Goal: Task Accomplishment & Management: Use online tool/utility

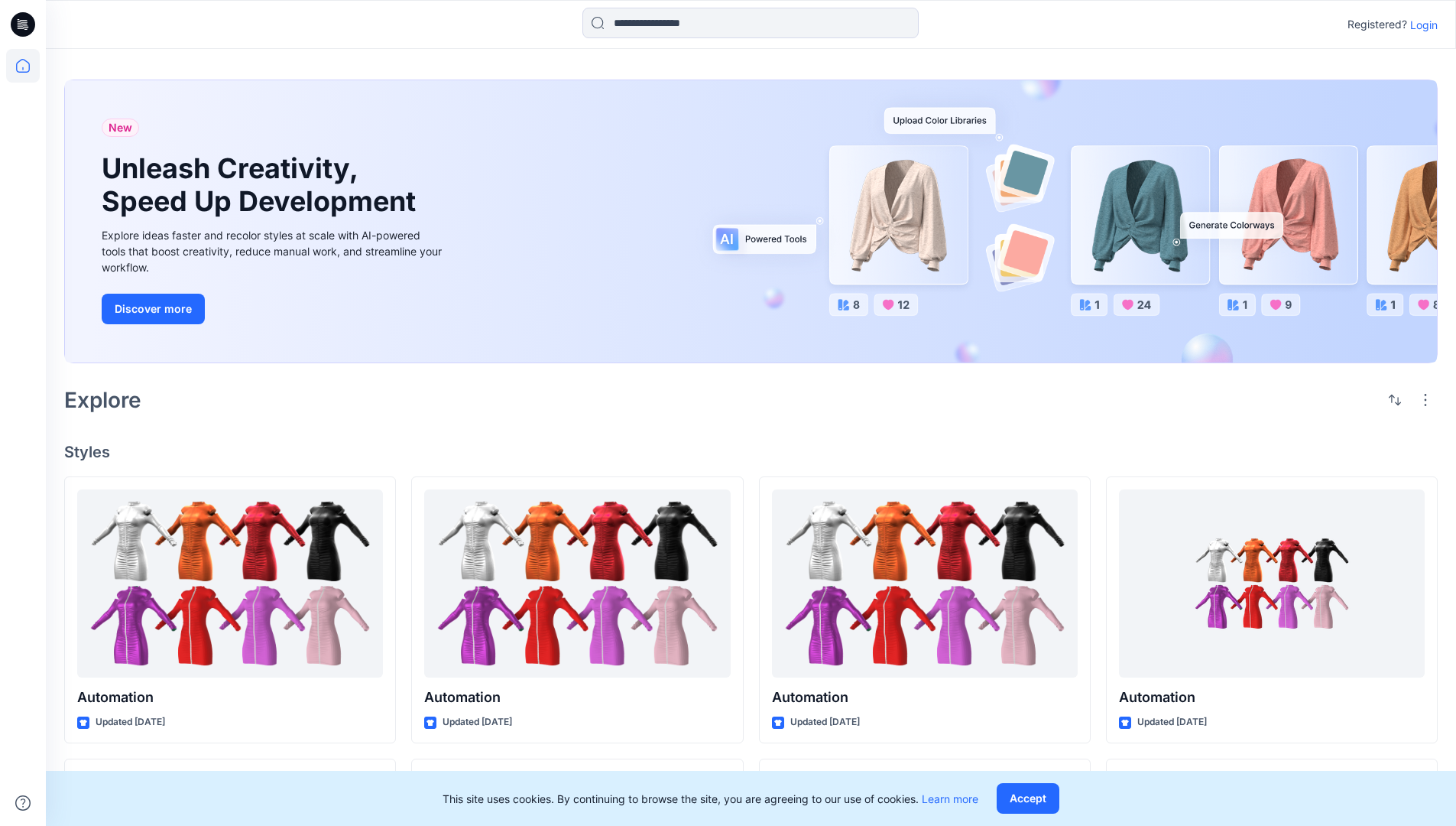
click at [1420, 24] on p "Login" at bounding box center [1424, 24] width 28 height 16
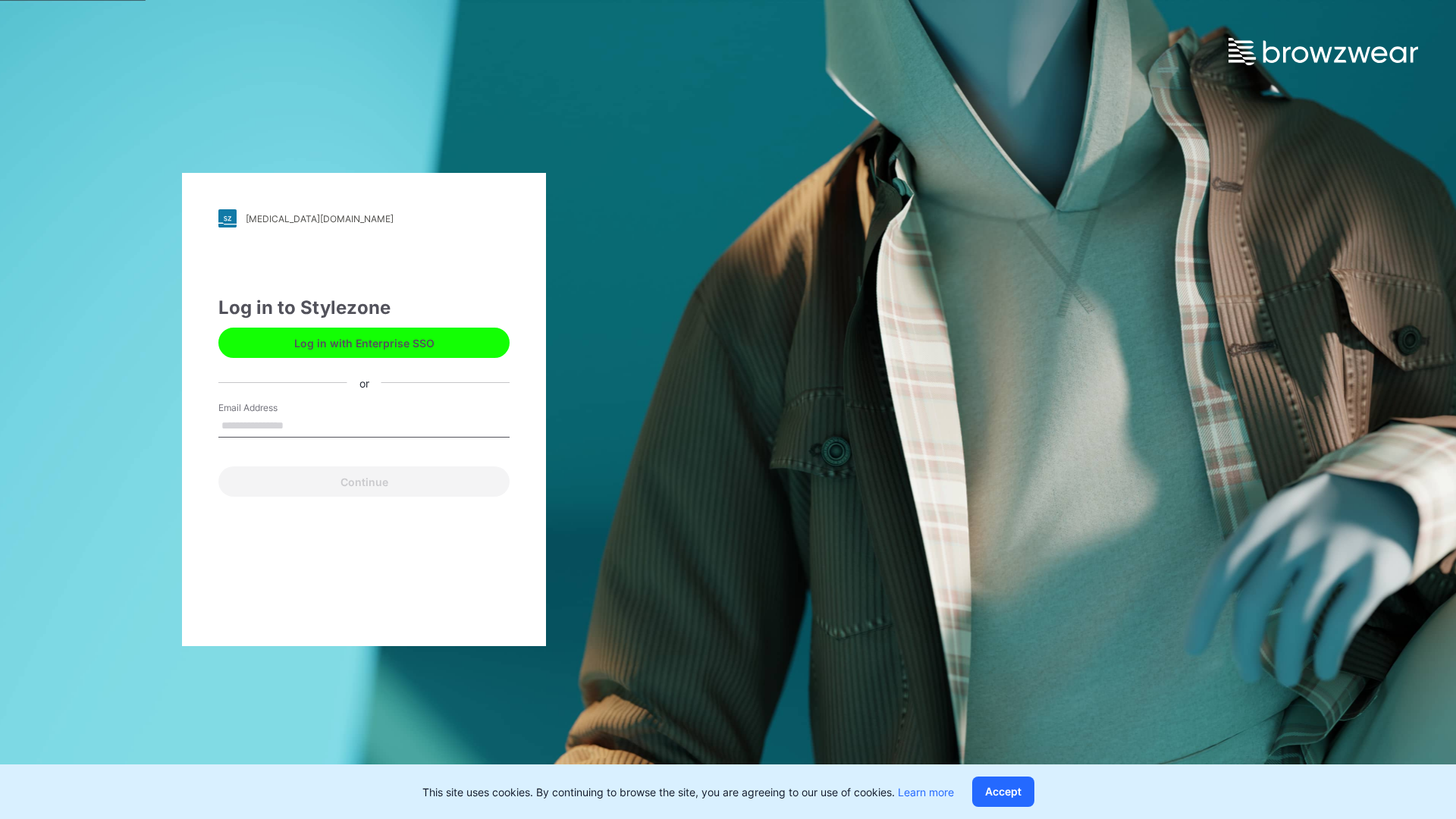
click at [300, 425] on input "Email Address" at bounding box center [363, 426] width 291 height 23
type input "**********"
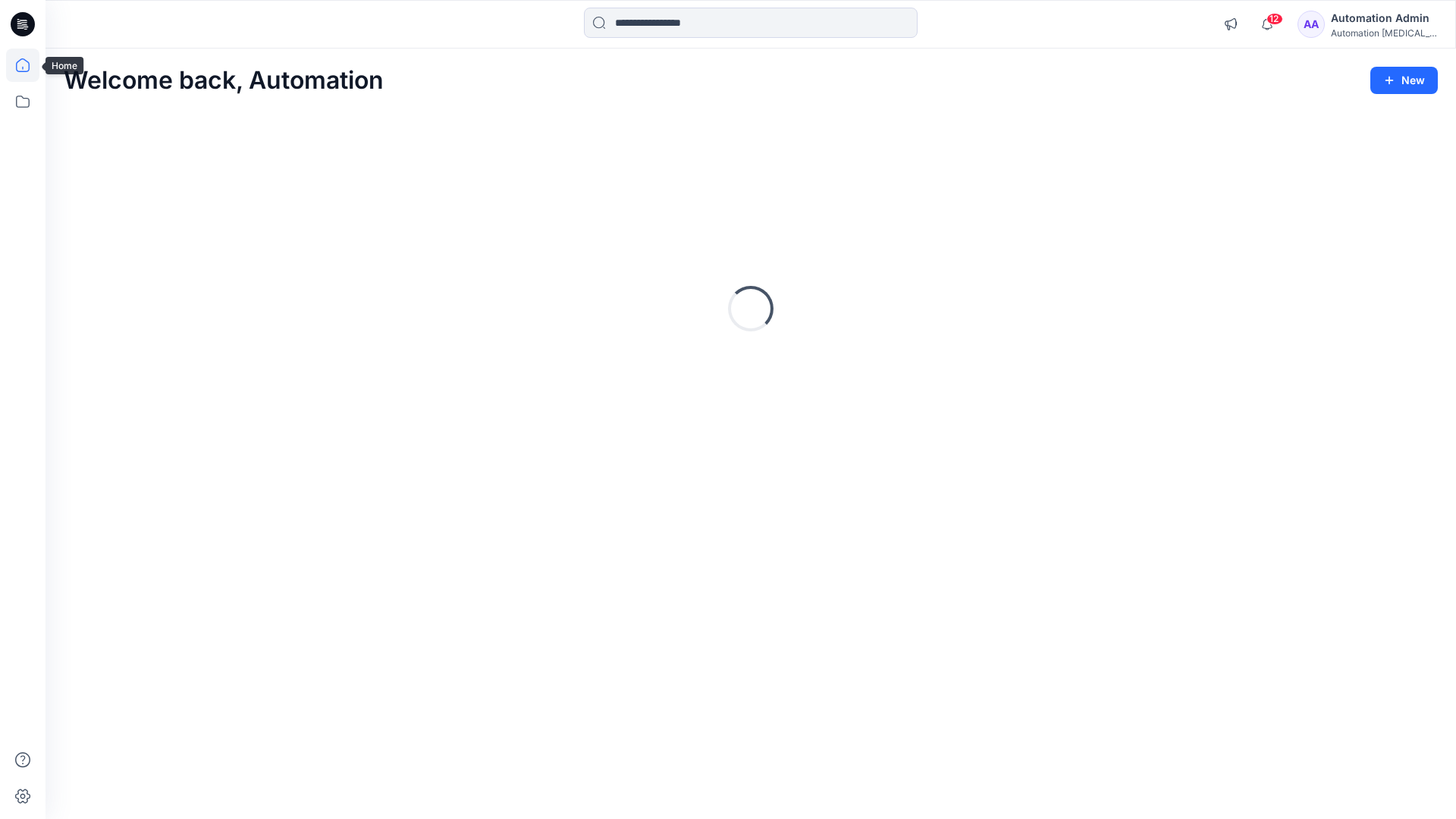
click at [28, 65] on icon at bounding box center [22, 65] width 14 height 14
click at [19, 109] on icon at bounding box center [23, 102] width 33 height 33
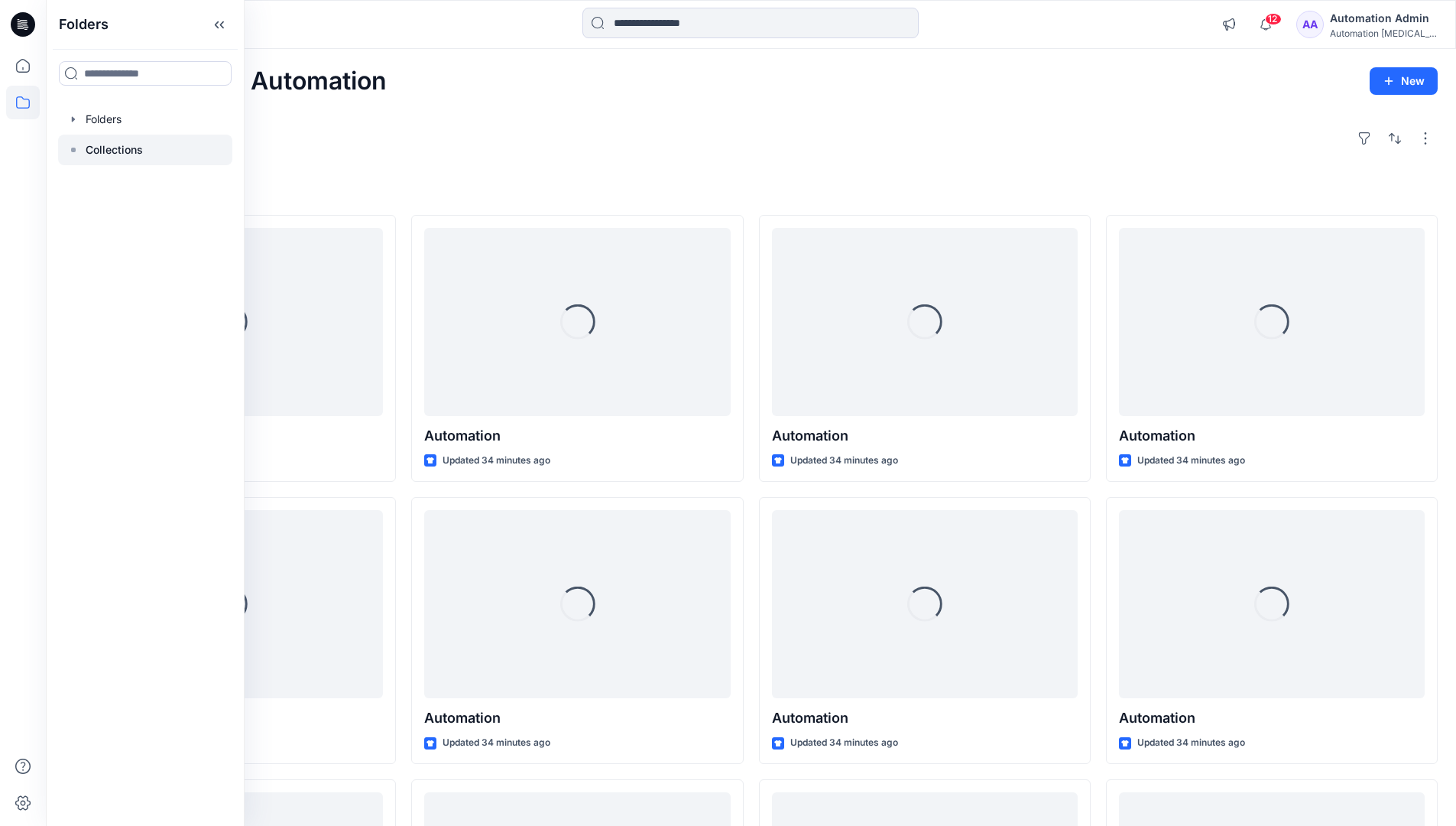
click at [72, 148] on rect at bounding box center [73, 150] width 5 height 5
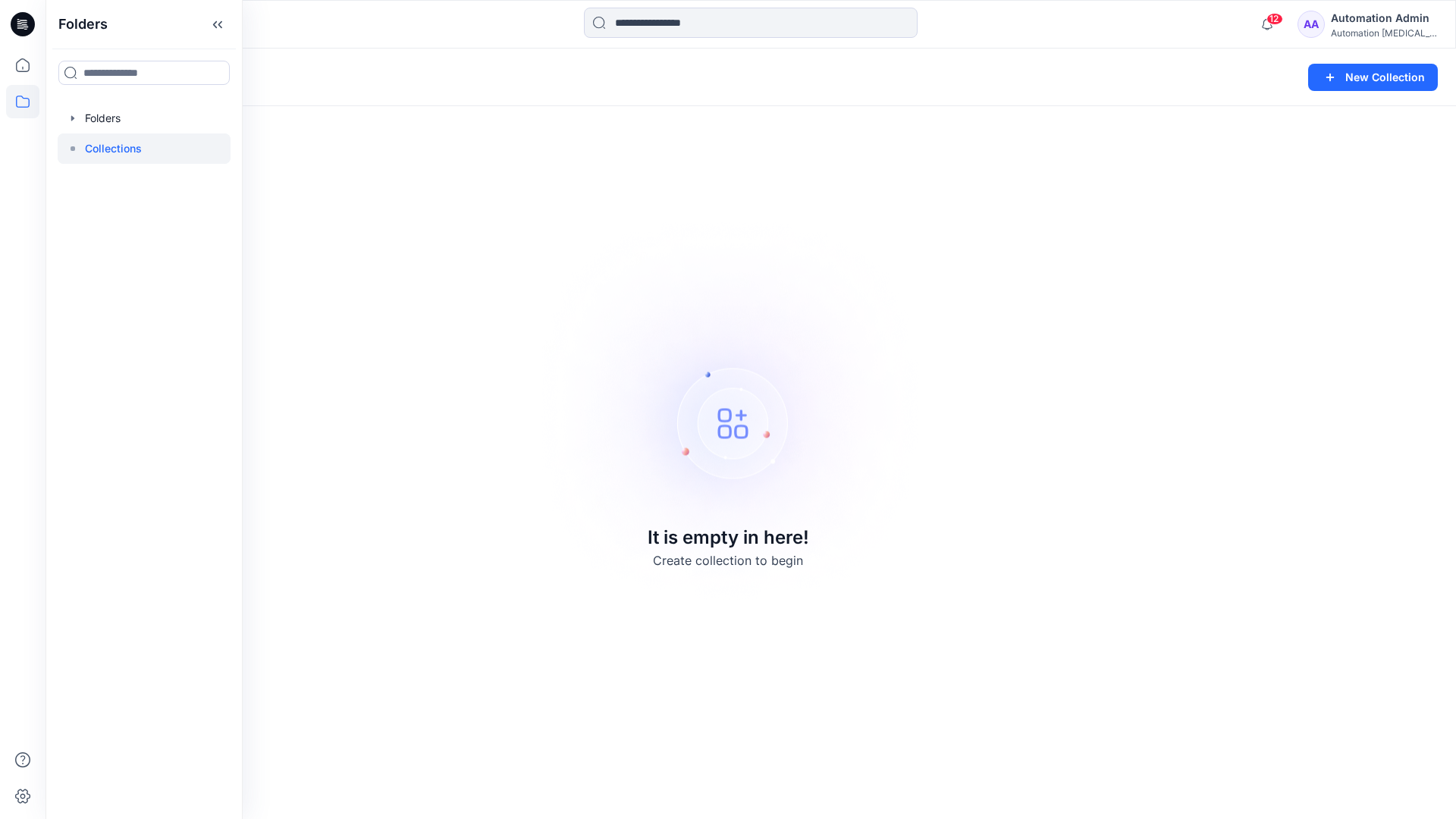
click at [98, 143] on p "Collections" at bounding box center [114, 149] width 57 height 18
click at [11, 99] on icon at bounding box center [23, 102] width 33 height 33
click at [1363, 85] on button "New Collection" at bounding box center [1373, 77] width 129 height 28
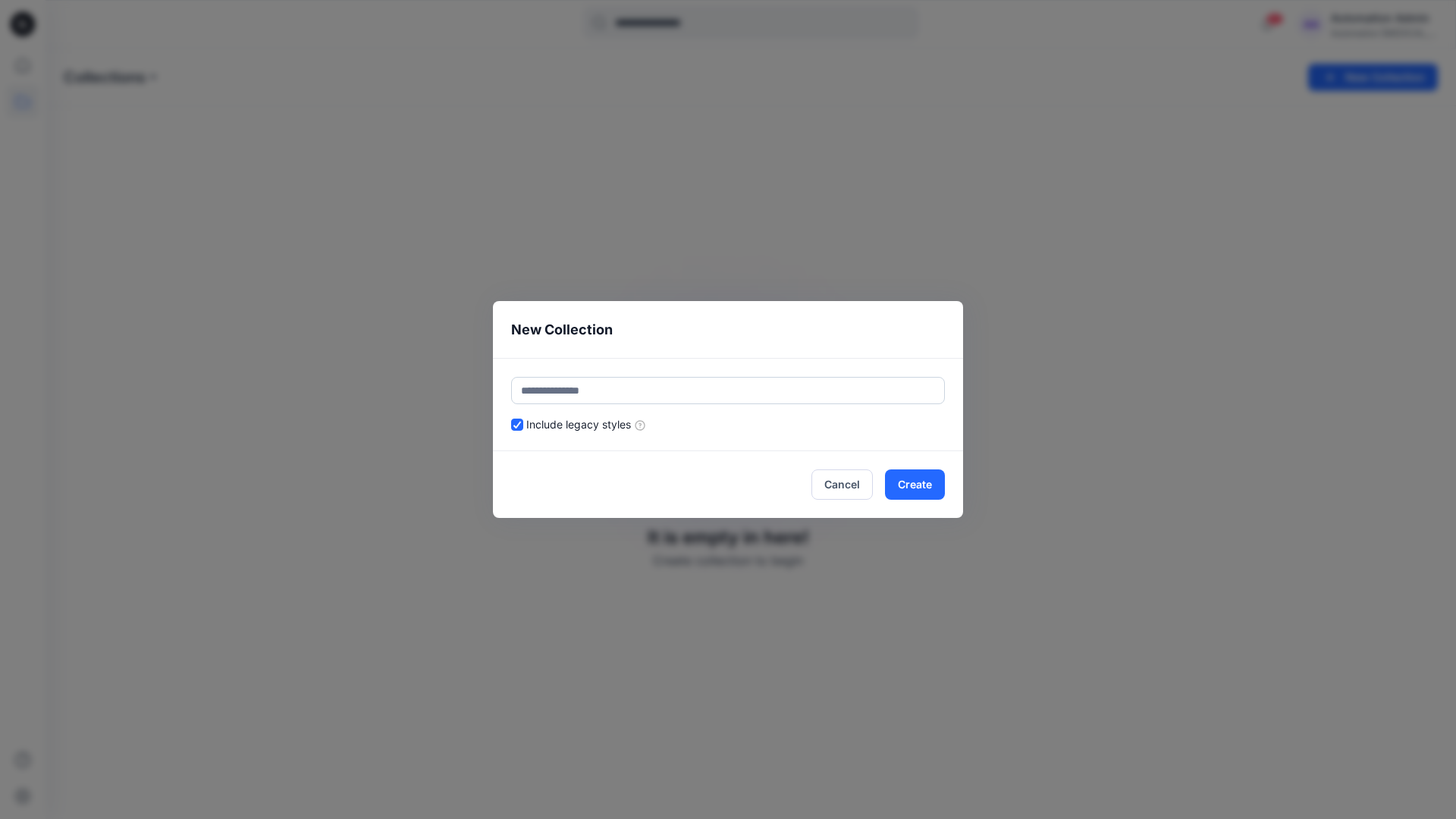
click at [641, 385] on input "text" at bounding box center [728, 391] width 434 height 28
type input "**********"
click at [913, 483] on button "Create" at bounding box center [915, 484] width 60 height 30
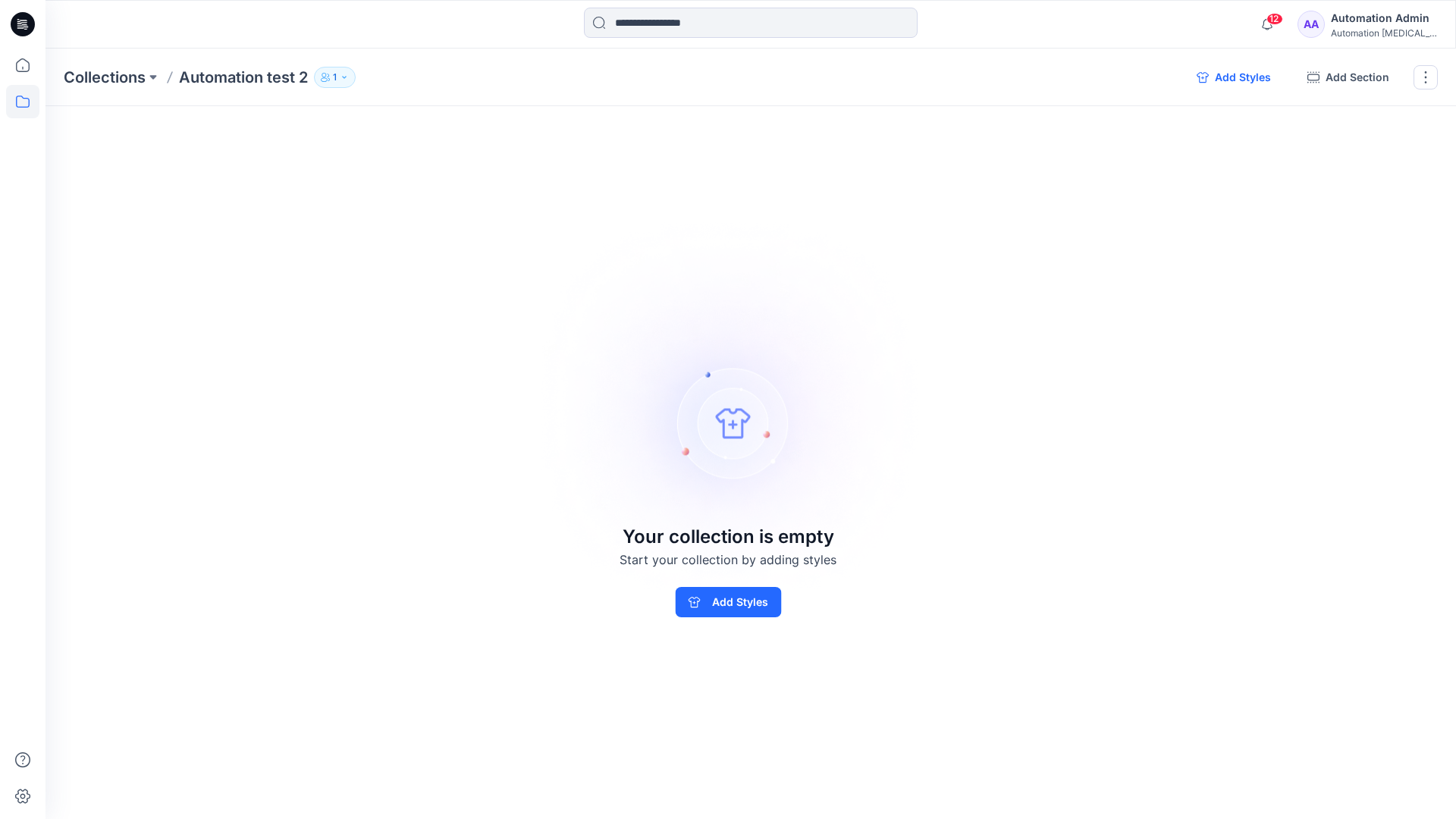
click at [1233, 77] on button "Add Styles" at bounding box center [1233, 77] width 98 height 24
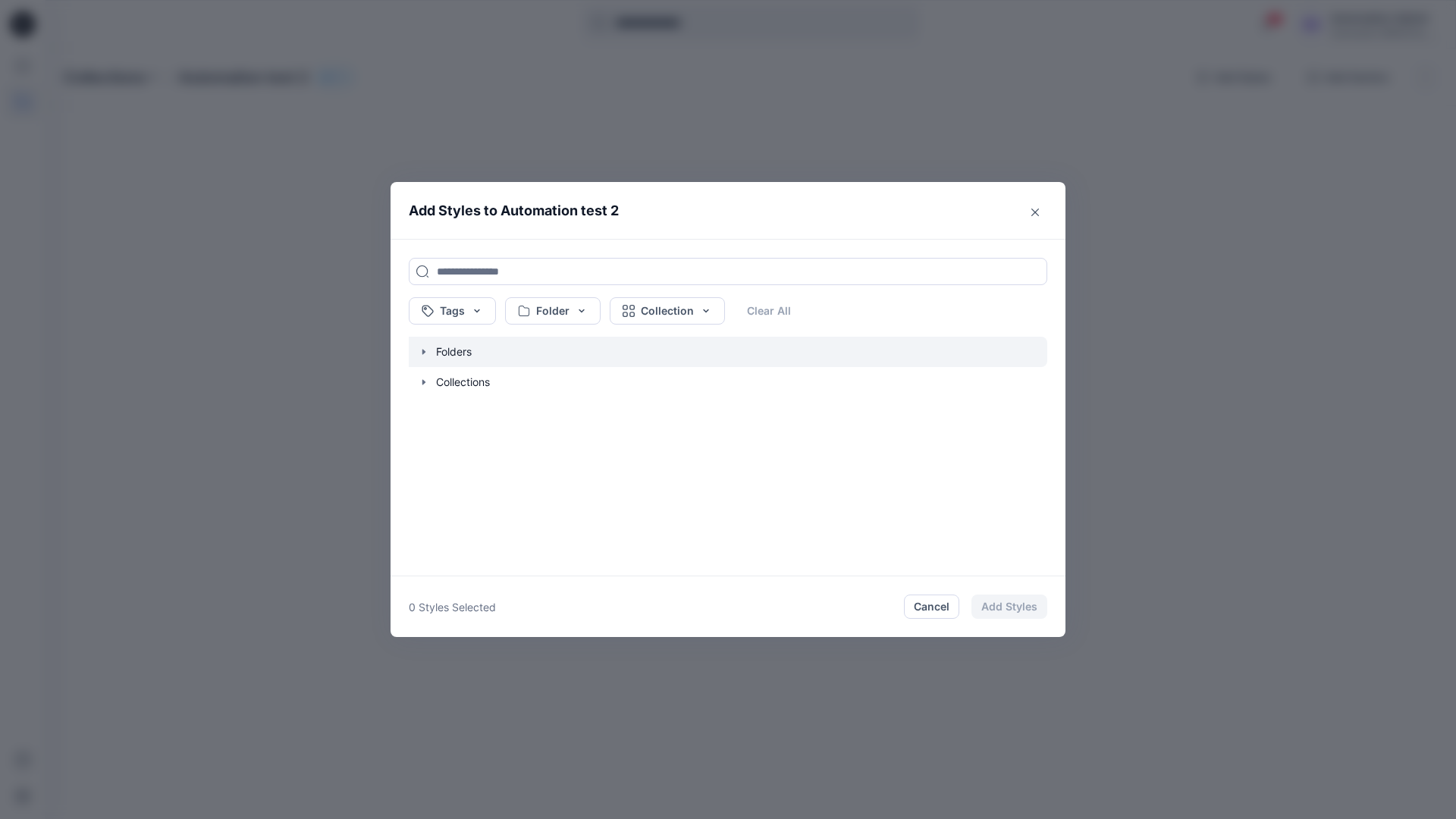
click at [423, 354] on icon "button" at bounding box center [424, 351] width 12 height 12
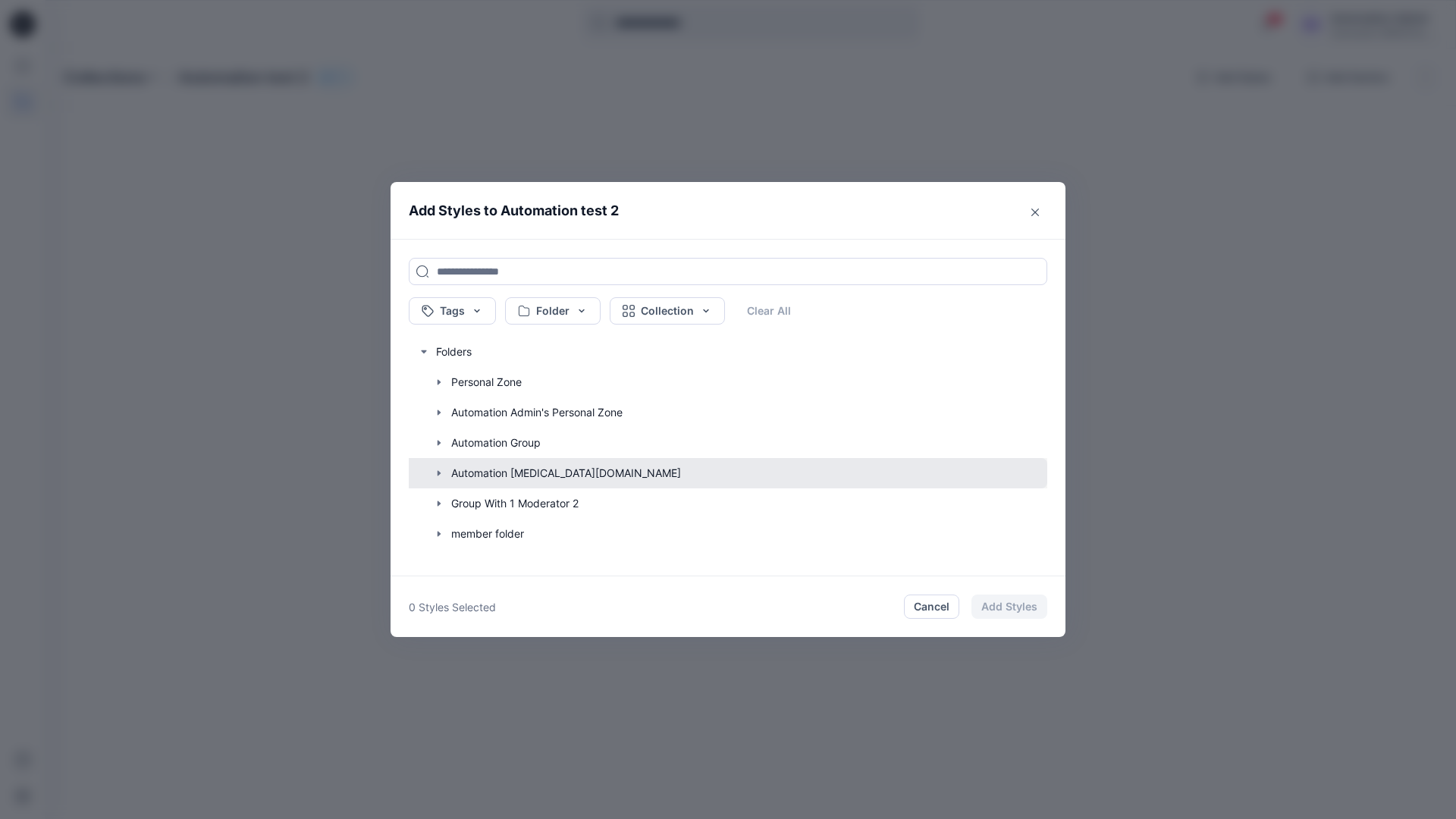
click at [483, 474] on button "button" at bounding box center [720, 472] width 654 height 30
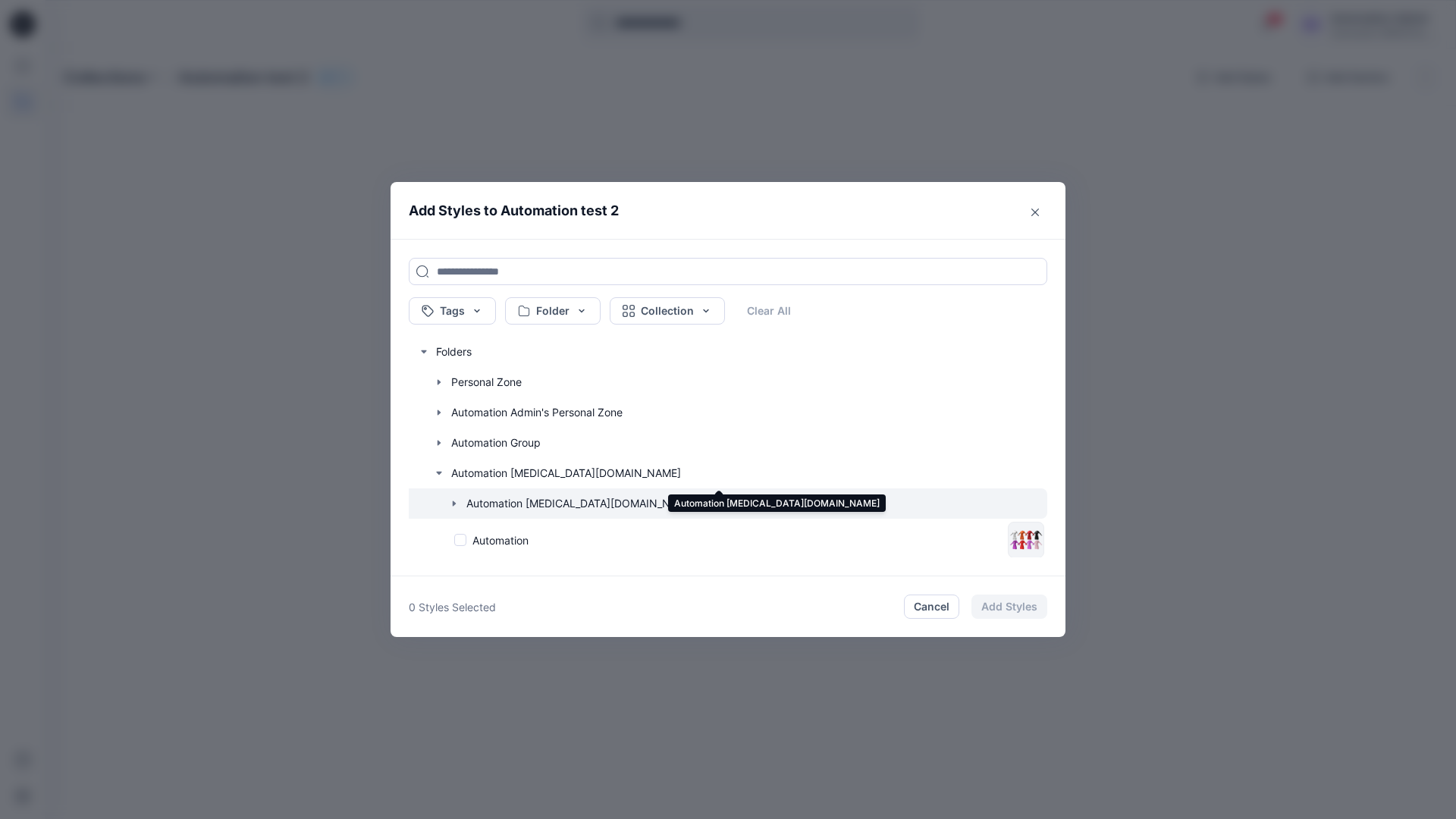
click at [457, 504] on icon "button" at bounding box center [454, 503] width 12 height 12
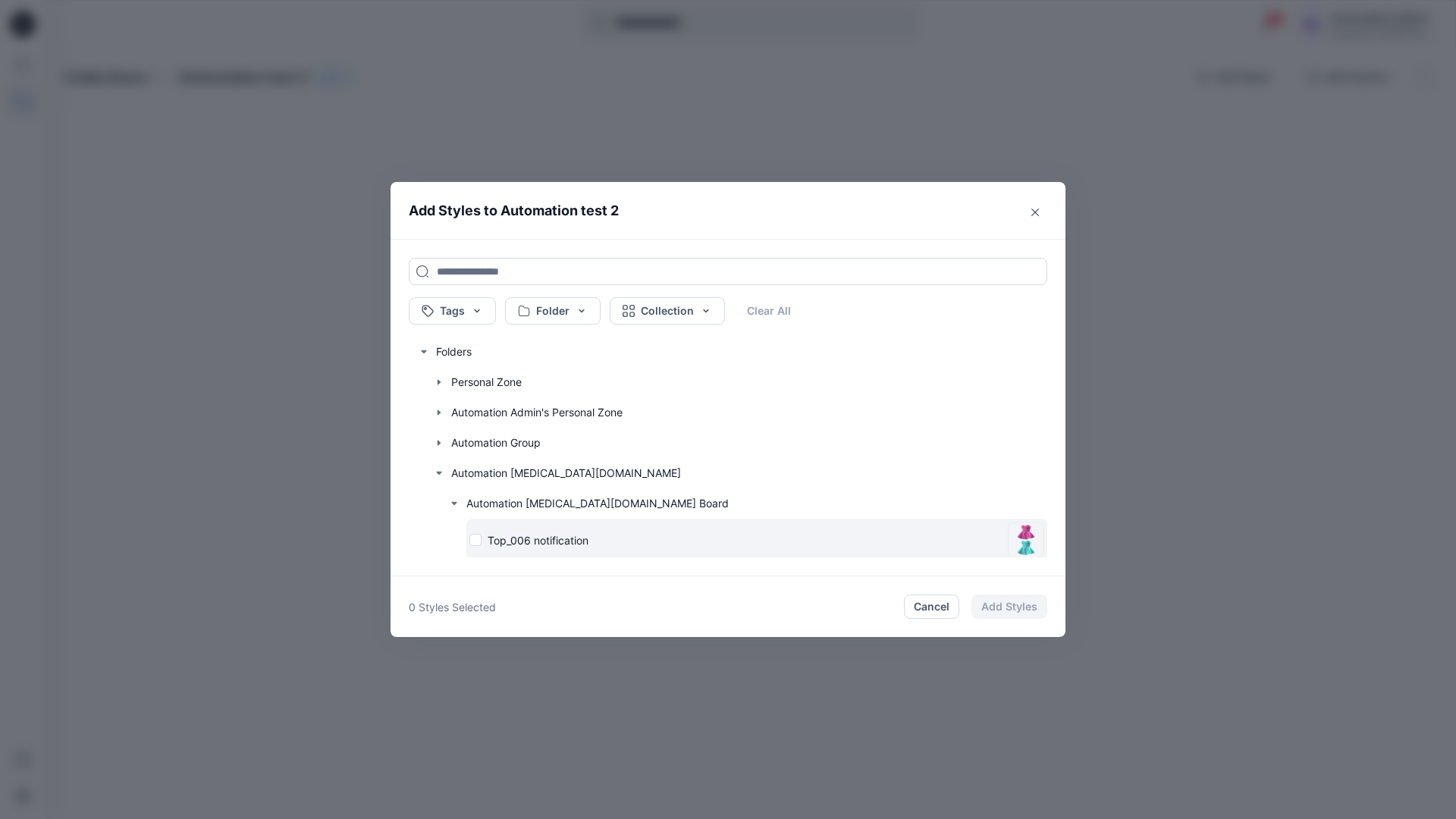
click at [477, 542] on div "Top_006 notification" at bounding box center [736, 539] width 532 height 16
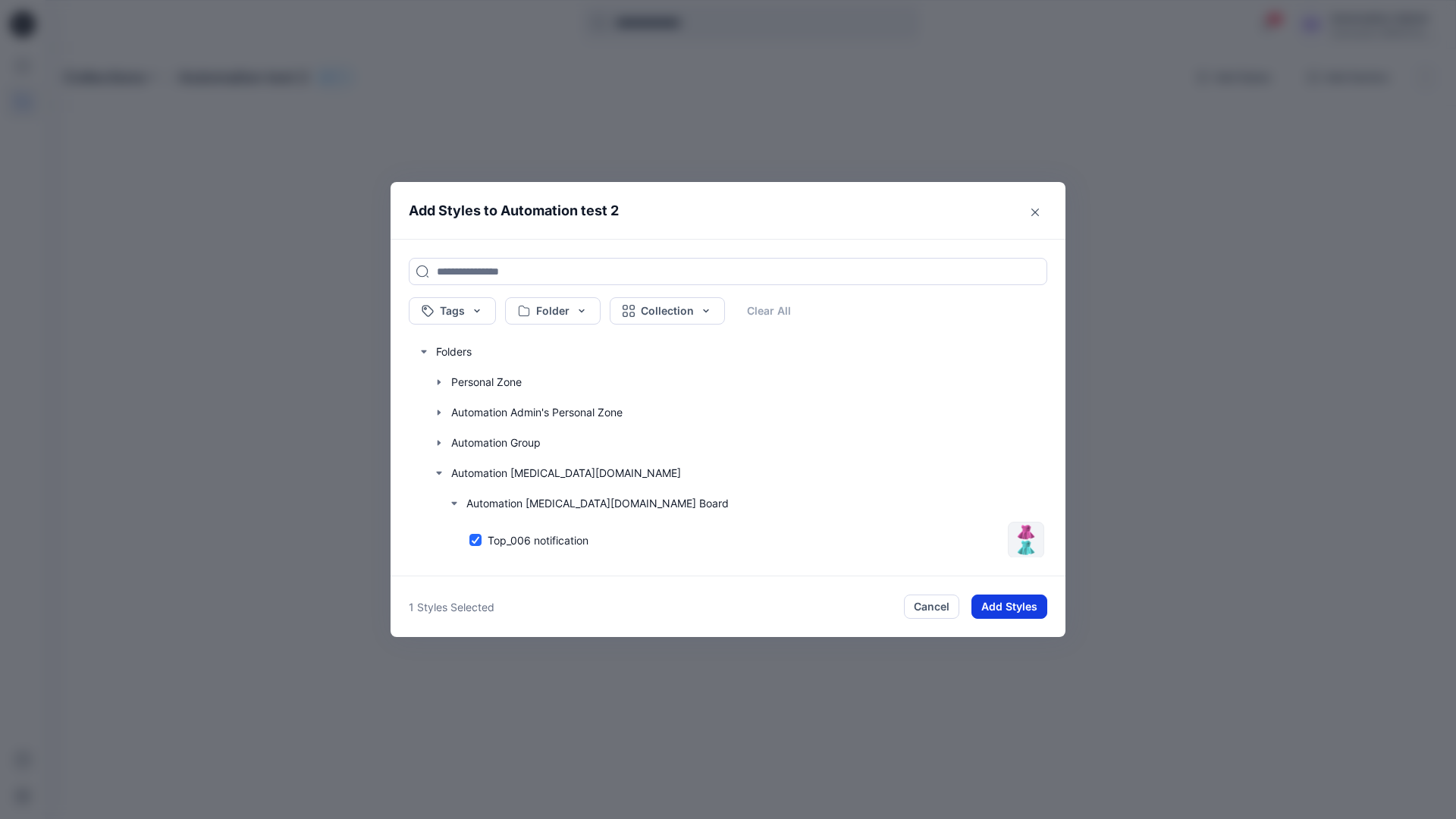
click at [996, 599] on button "Add Styles" at bounding box center [1009, 606] width 76 height 24
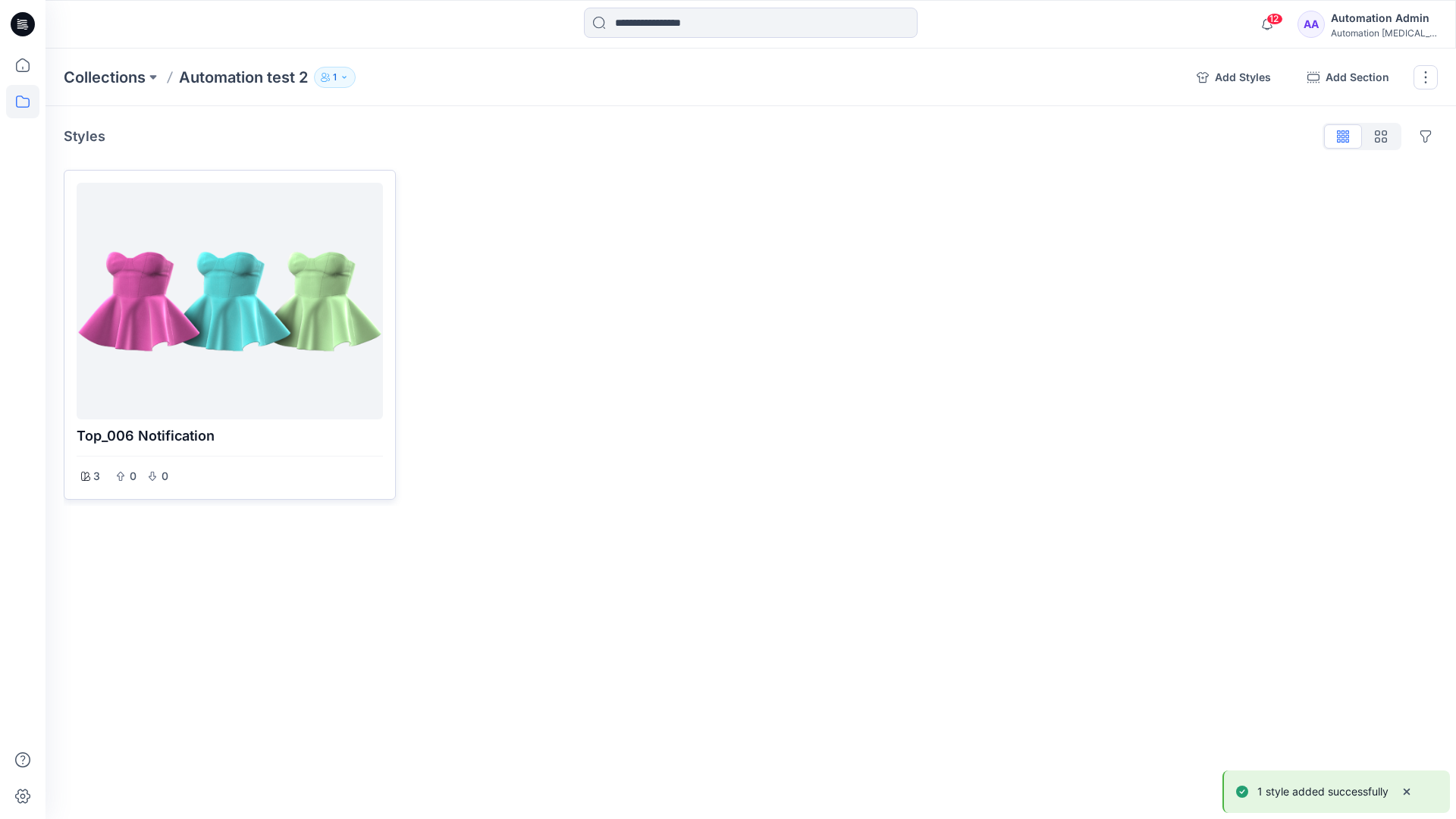
click at [284, 308] on div at bounding box center [229, 301] width 295 height 225
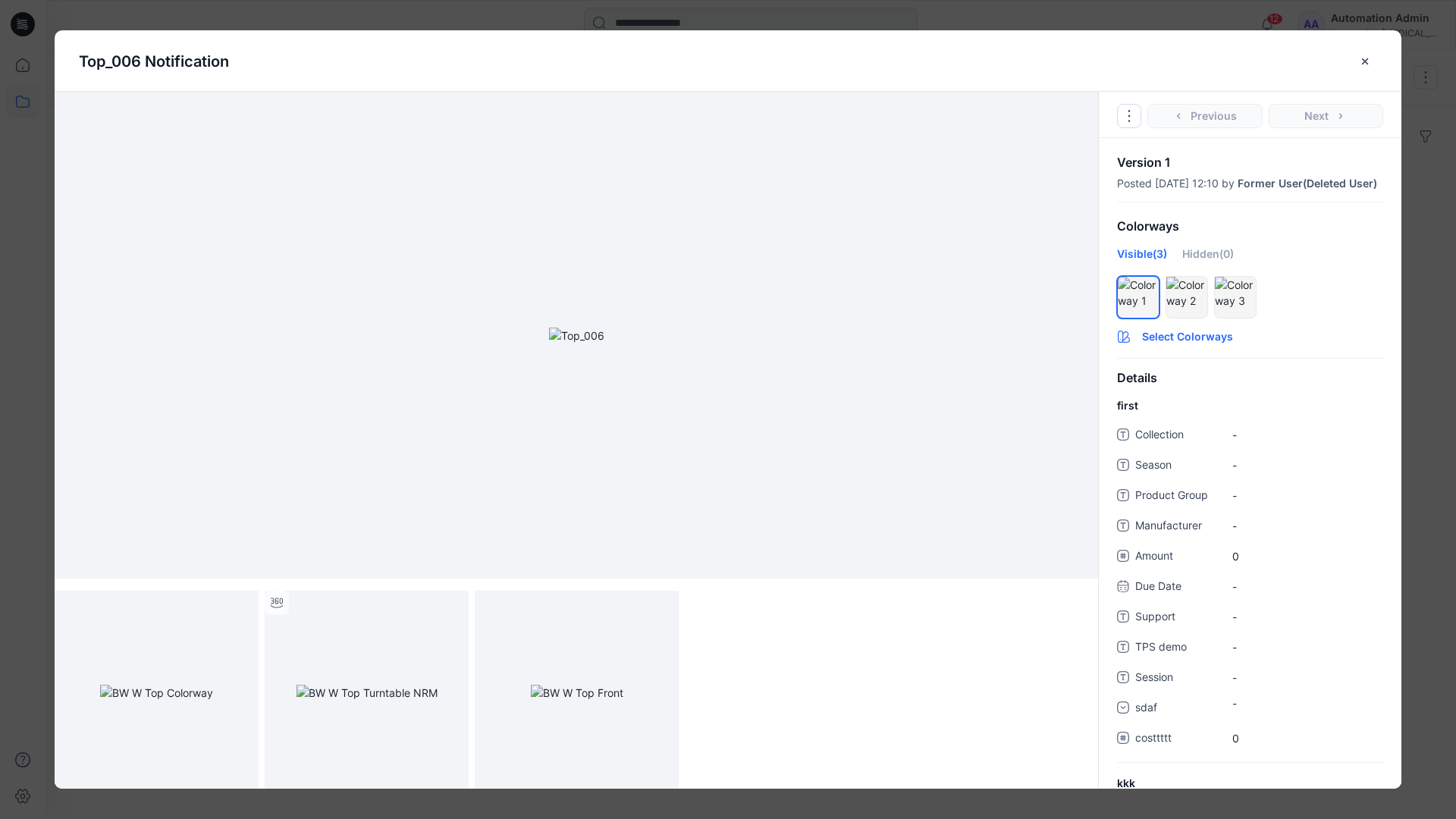
click at [1187, 346] on button "Select Colorways" at bounding box center [1250, 334] width 303 height 24
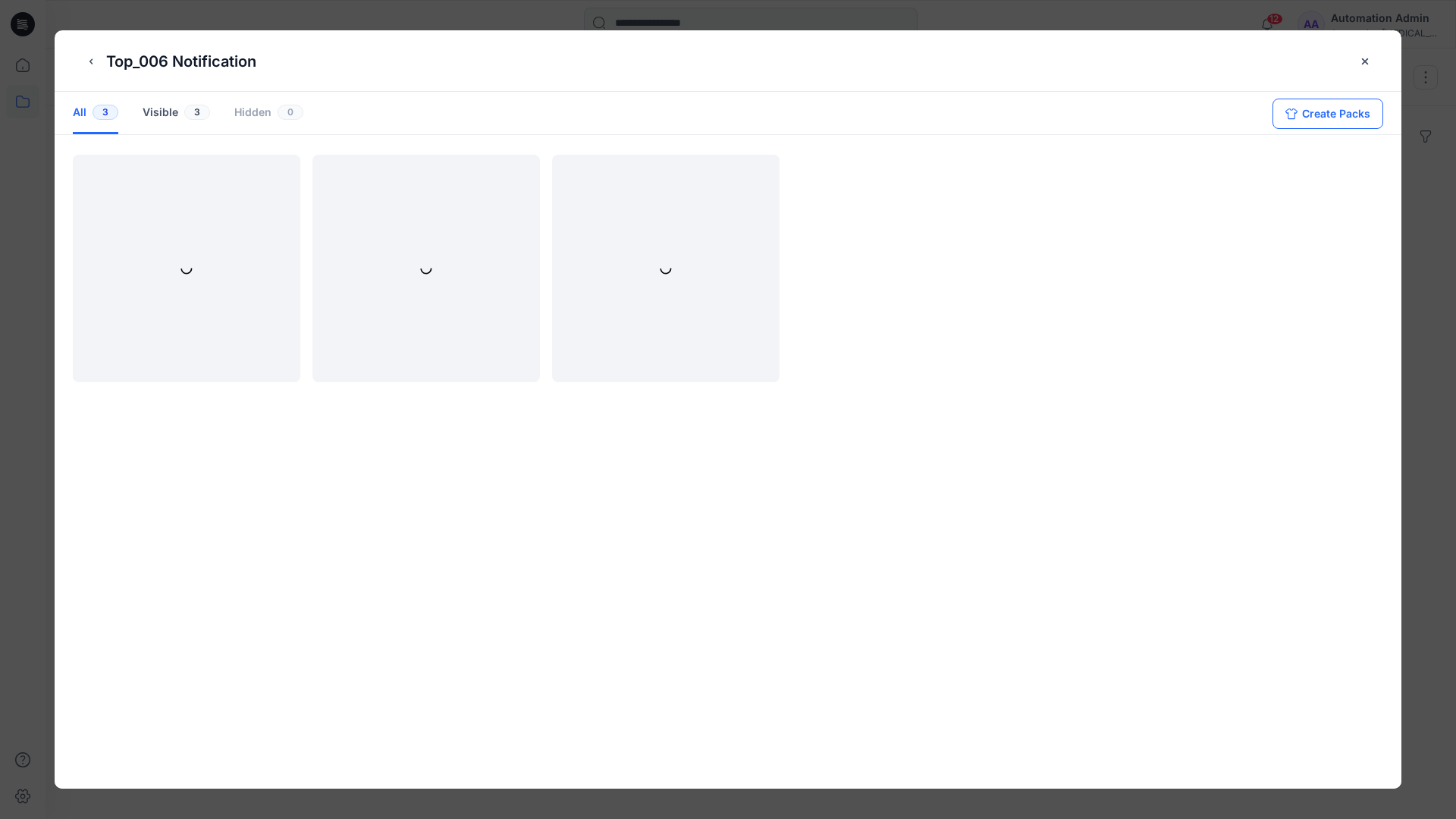
click at [1317, 110] on button "Create Packs" at bounding box center [1328, 113] width 111 height 30
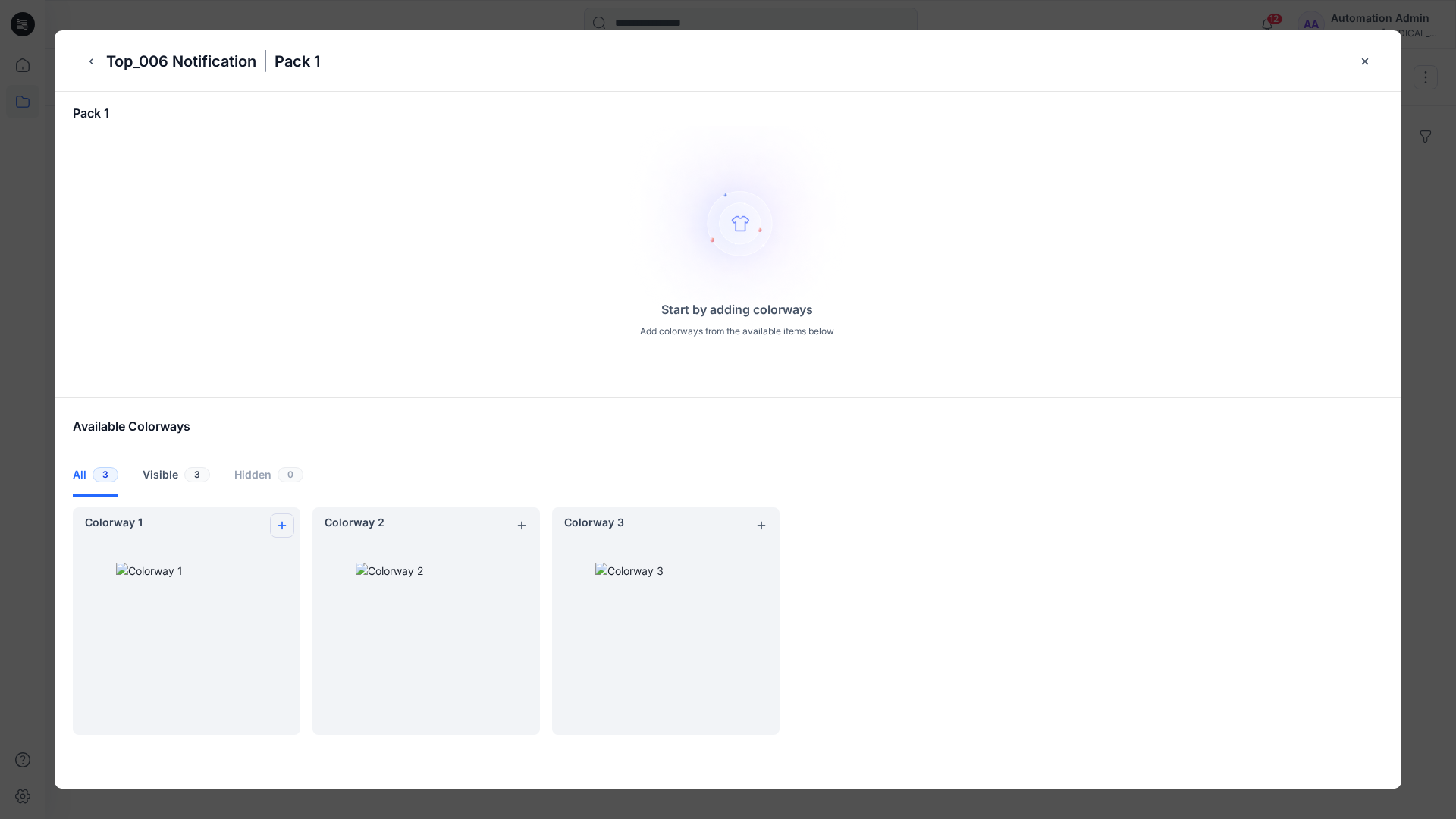
click at [279, 521] on icon "add colorway" at bounding box center [282, 525] width 12 height 12
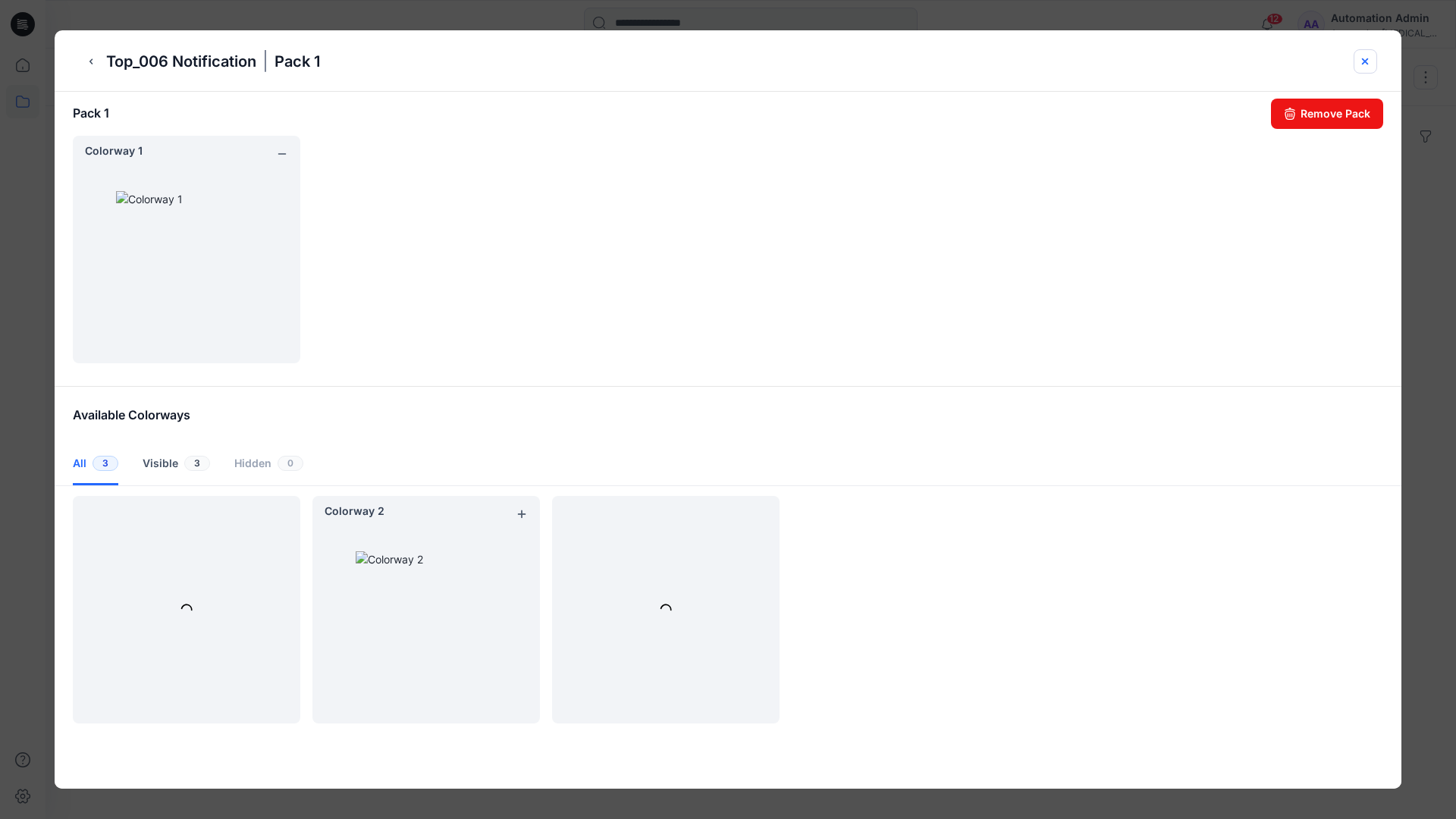
click at [1367, 63] on icon "close-btn" at bounding box center [1365, 61] width 12 height 12
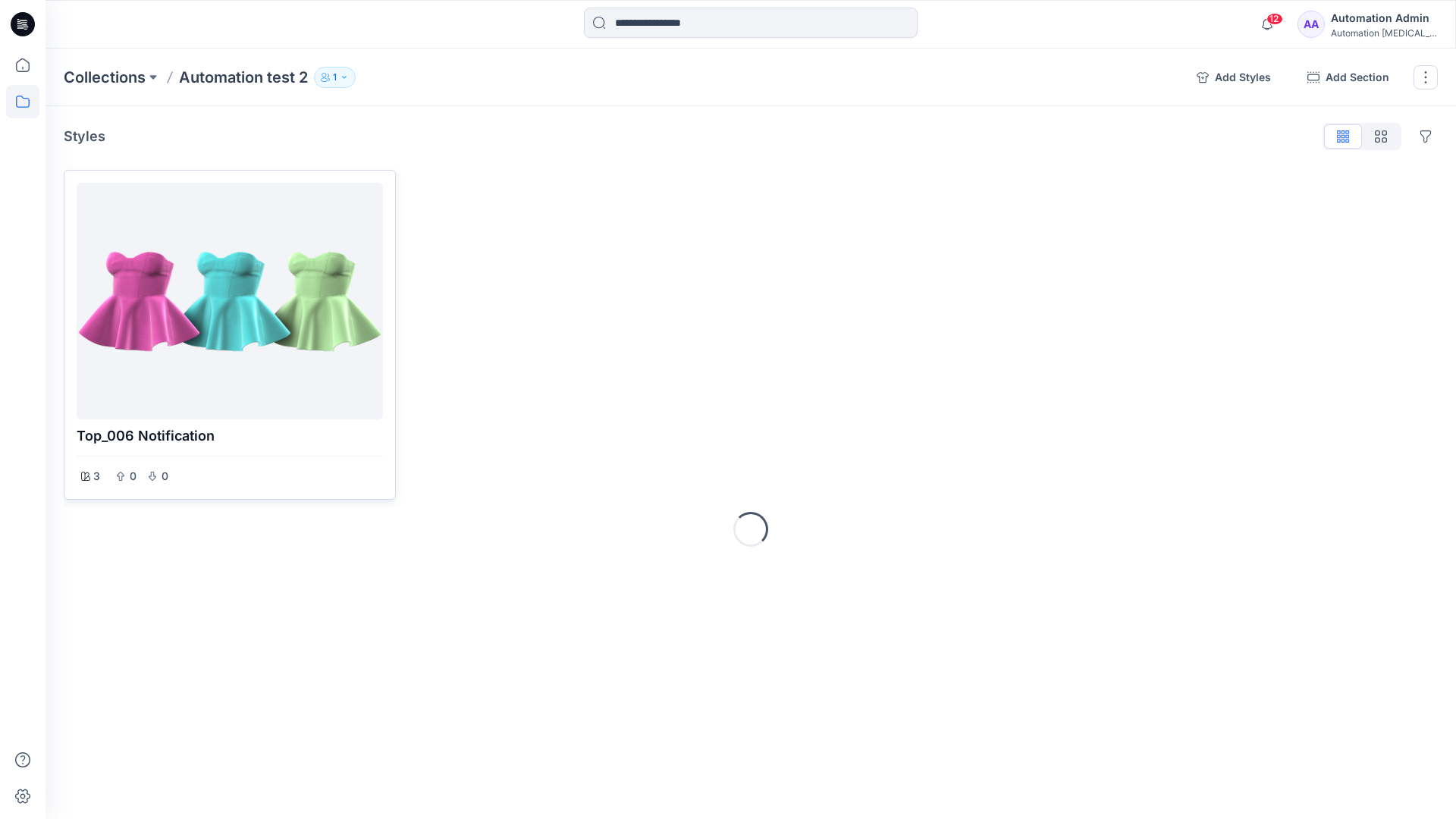
click at [221, 347] on div at bounding box center [229, 301] width 295 height 225
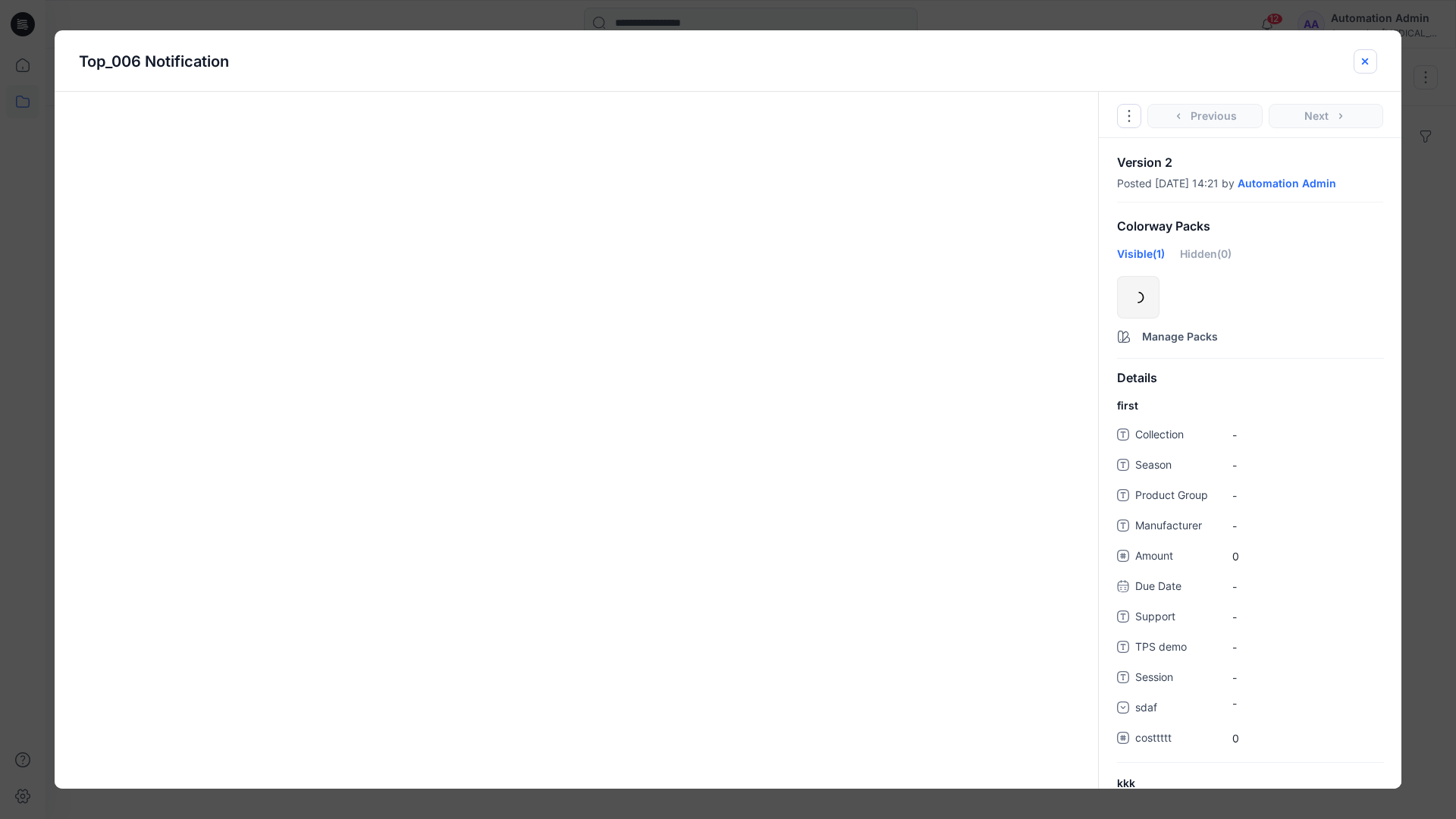
click at [1360, 63] on icon "close-btn" at bounding box center [1365, 61] width 12 height 12
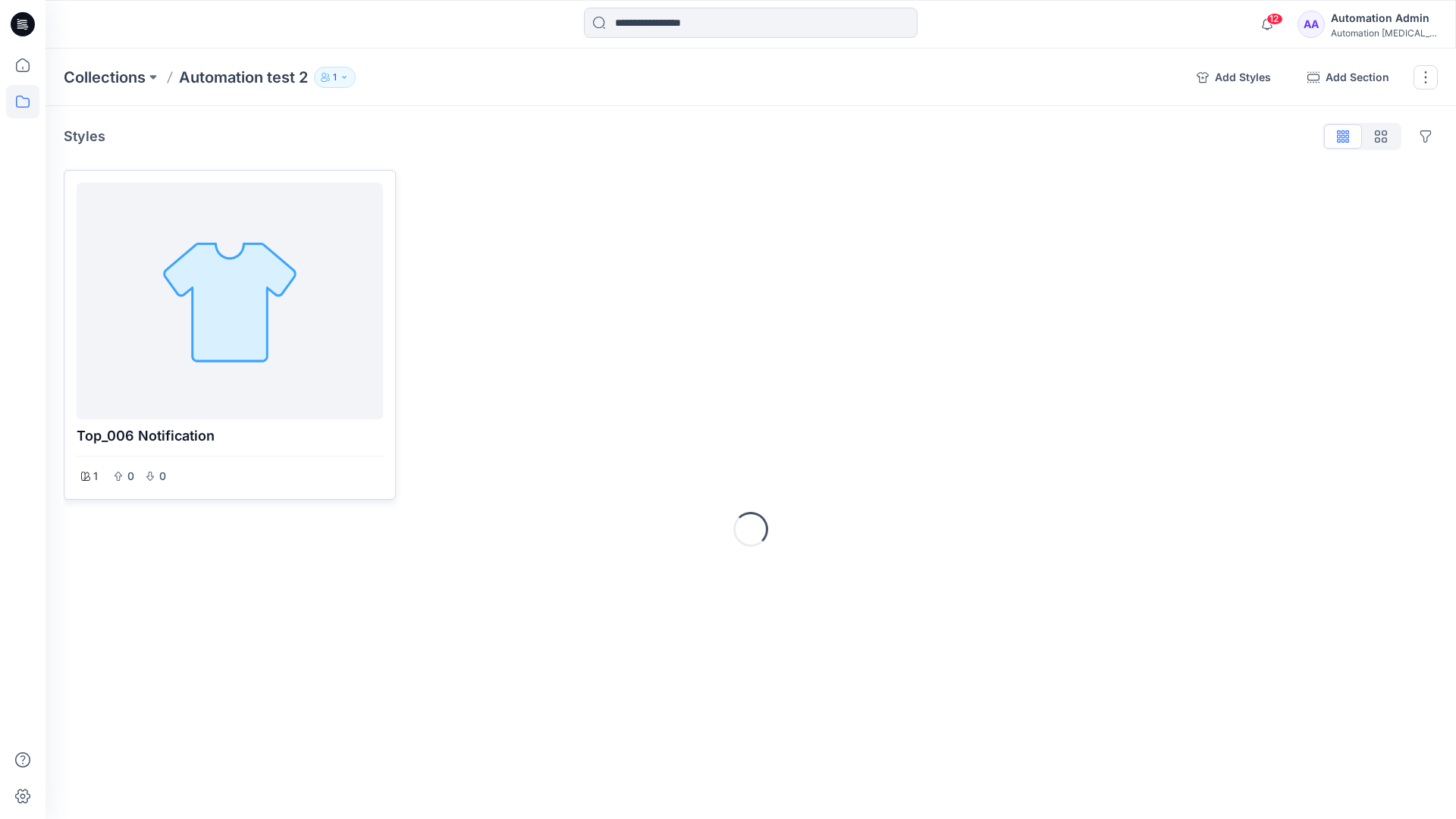
click at [226, 250] on div at bounding box center [229, 301] width 295 height 225
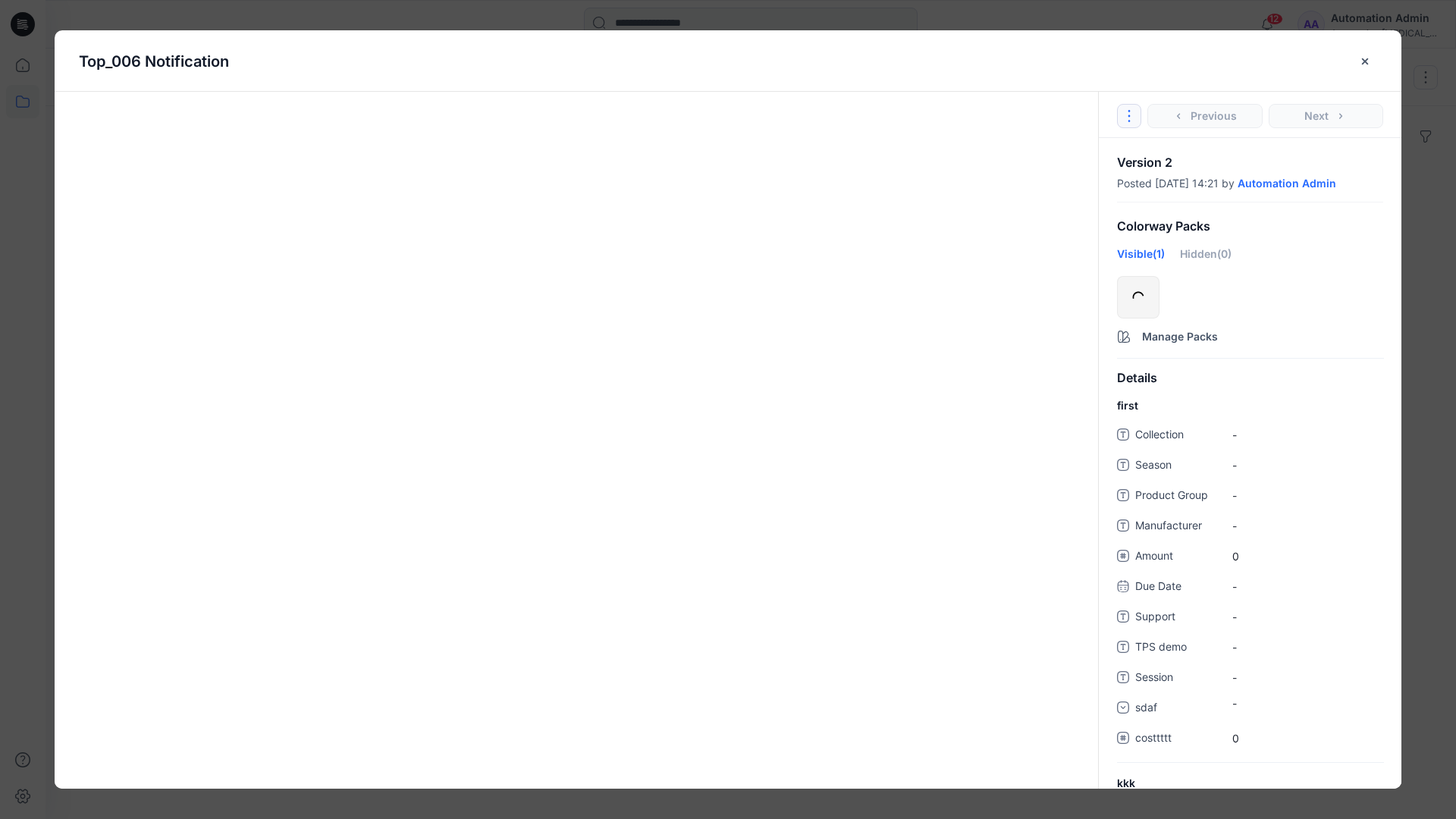
click at [1133, 112] on icon "Options" at bounding box center [1129, 116] width 12 height 12
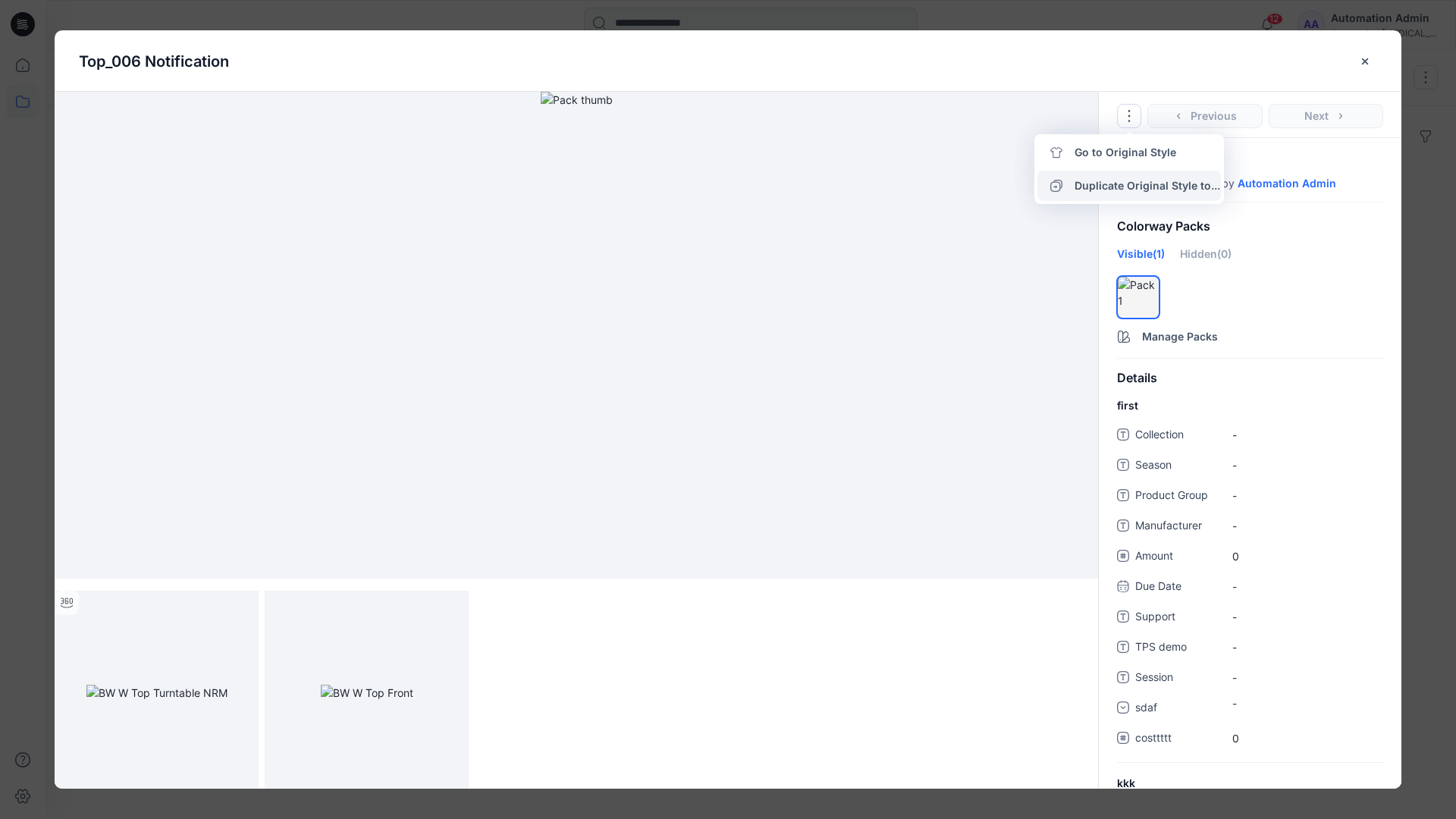
click at [1128, 184] on button "Duplicate Original Style to..." at bounding box center [1129, 185] width 183 height 30
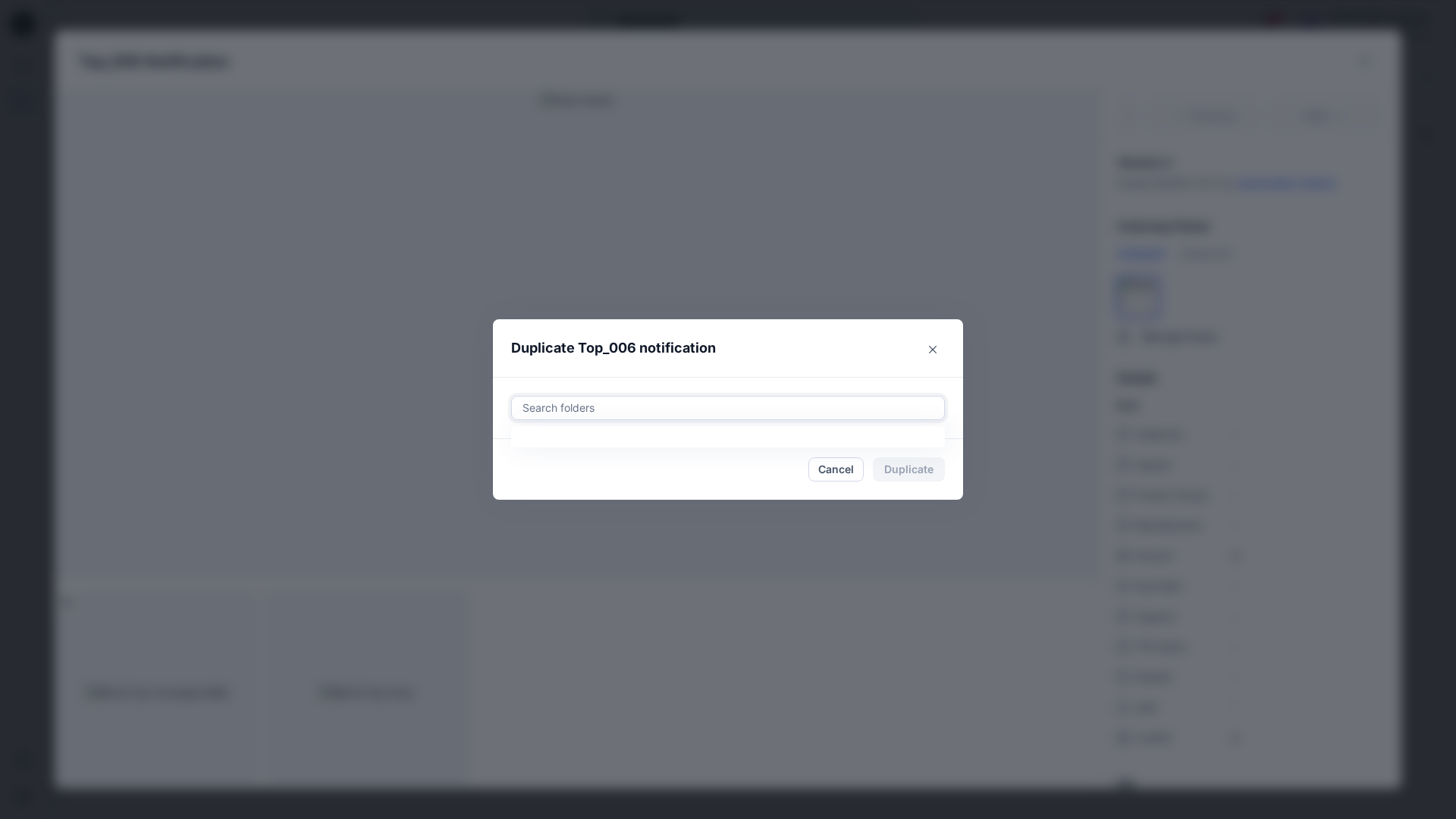
click at [703, 405] on div at bounding box center [728, 408] width 414 height 18
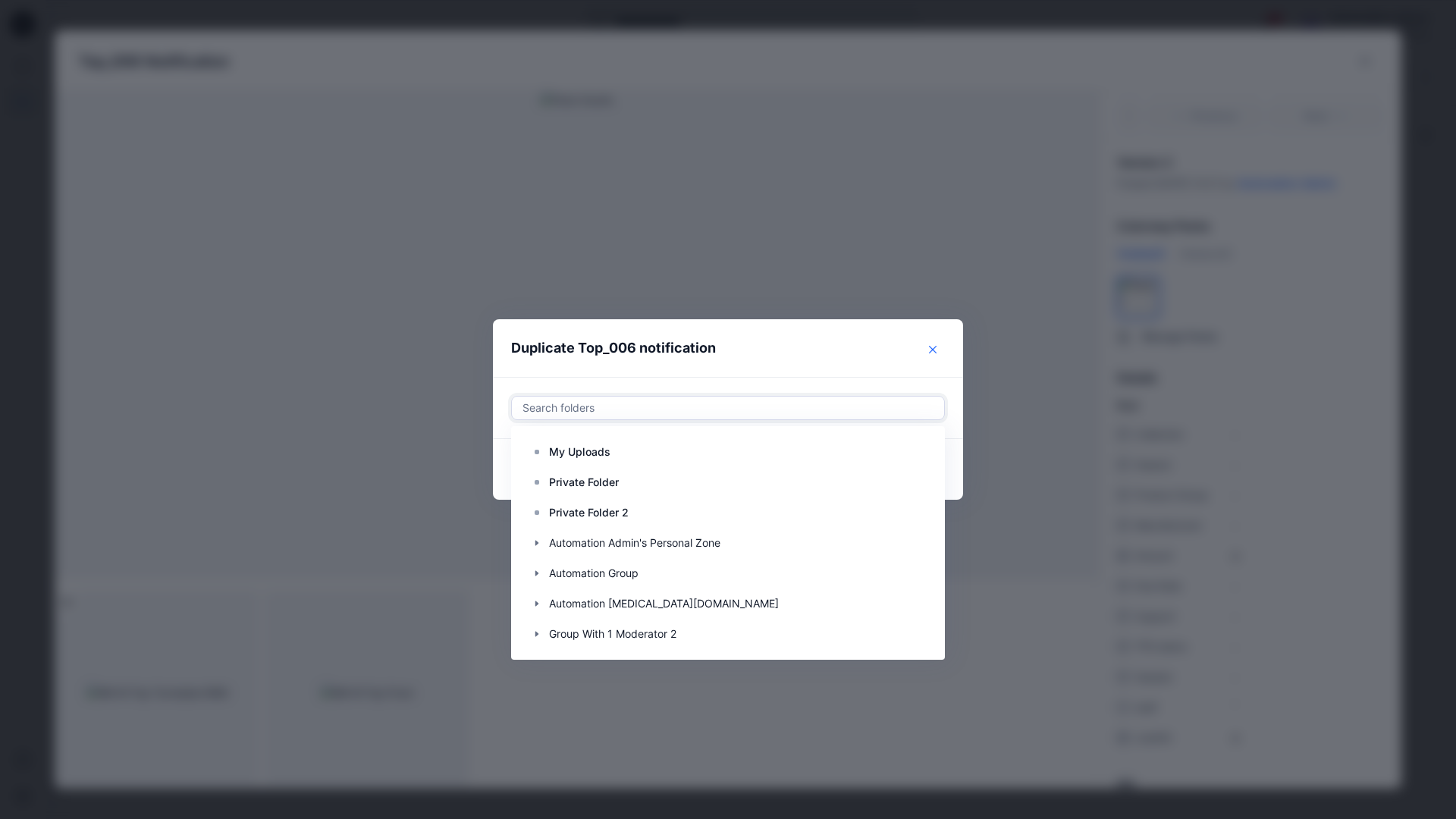
click at [935, 347] on icon "Close" at bounding box center [933, 349] width 7 height 7
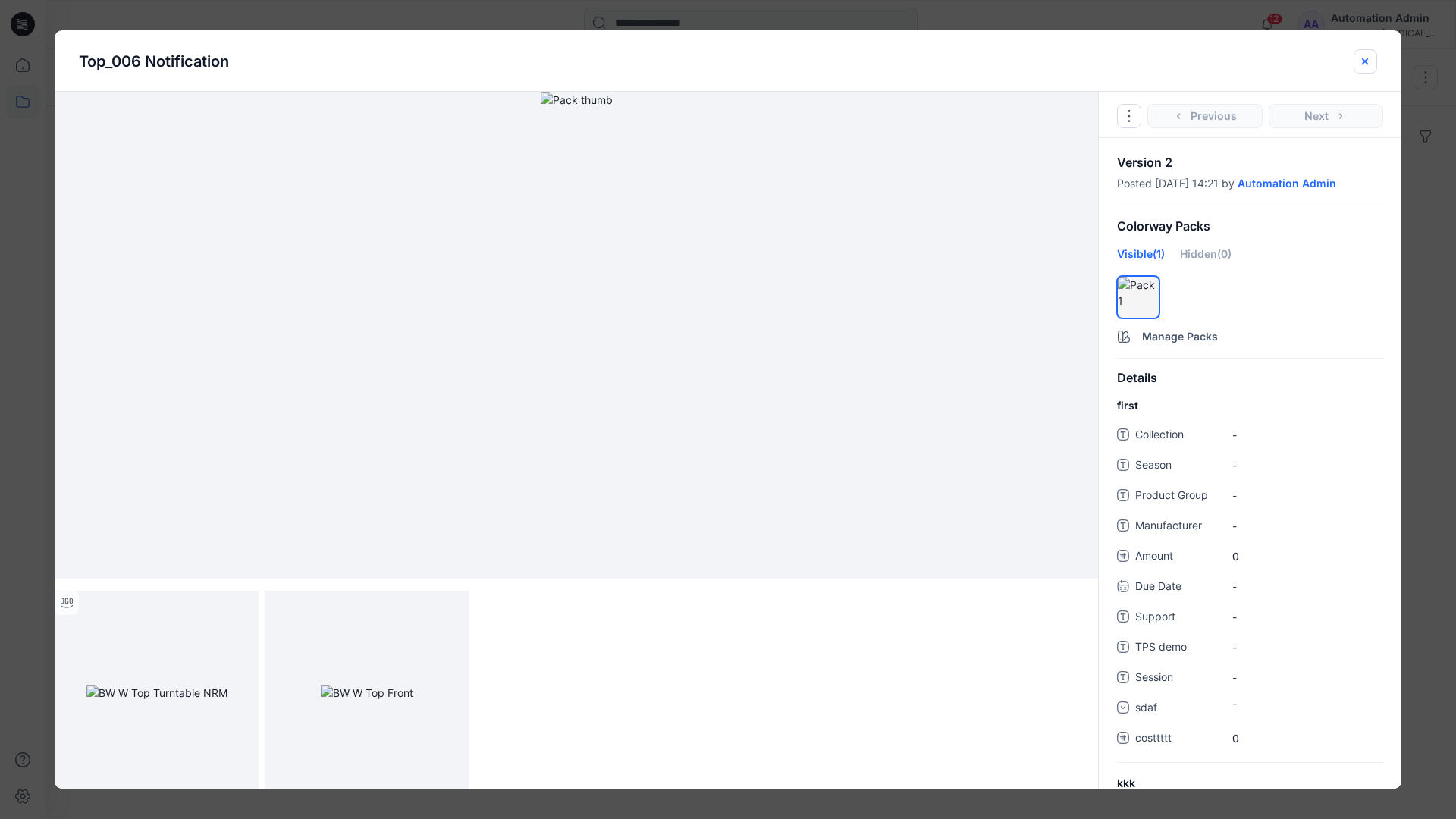
click at [1365, 67] on icon "close-btn" at bounding box center [1365, 61] width 12 height 12
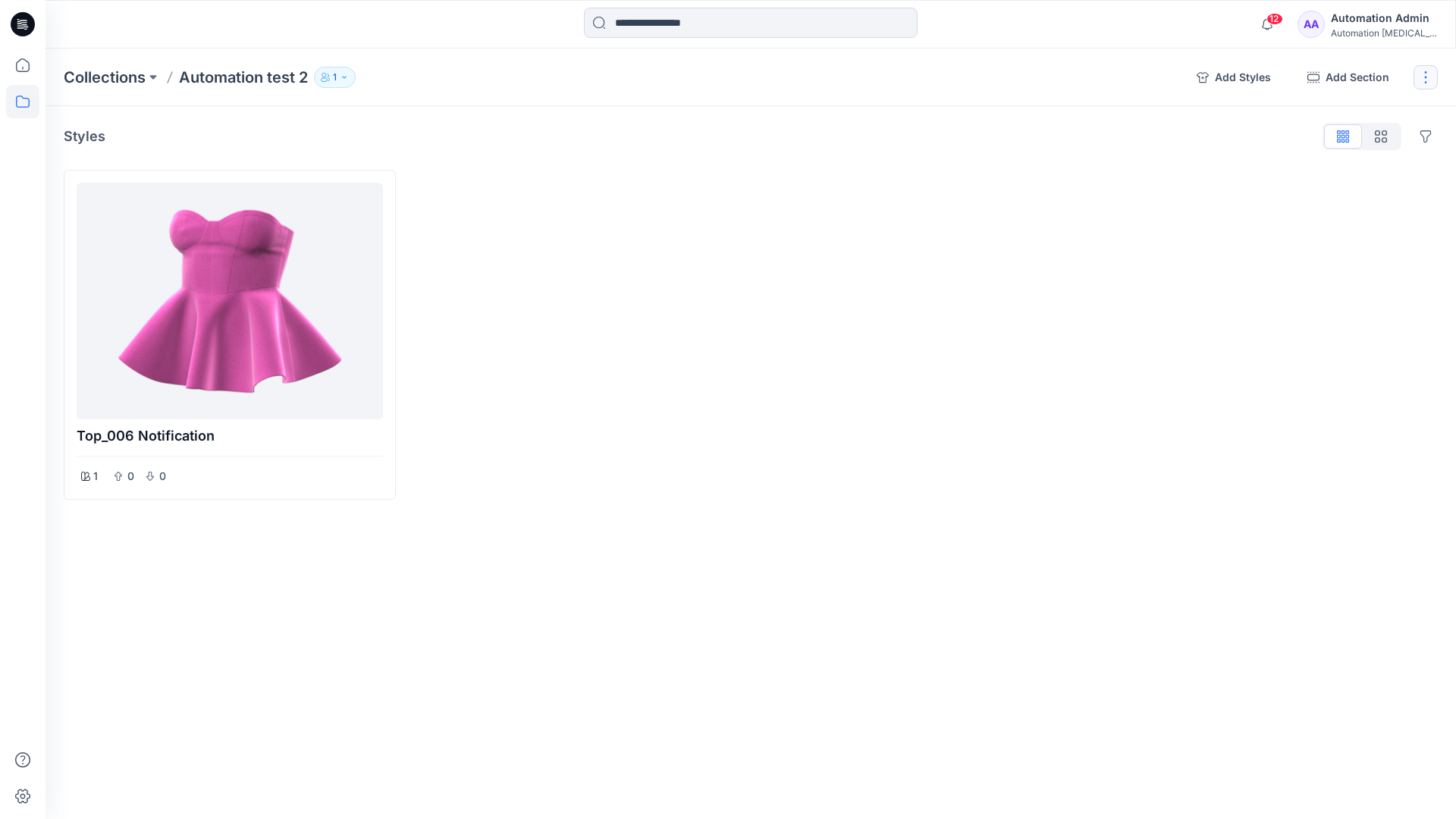
click at [1421, 79] on button "button" at bounding box center [1426, 77] width 24 height 24
click at [1339, 217] on button "Delete Collection" at bounding box center [1353, 216] width 164 height 28
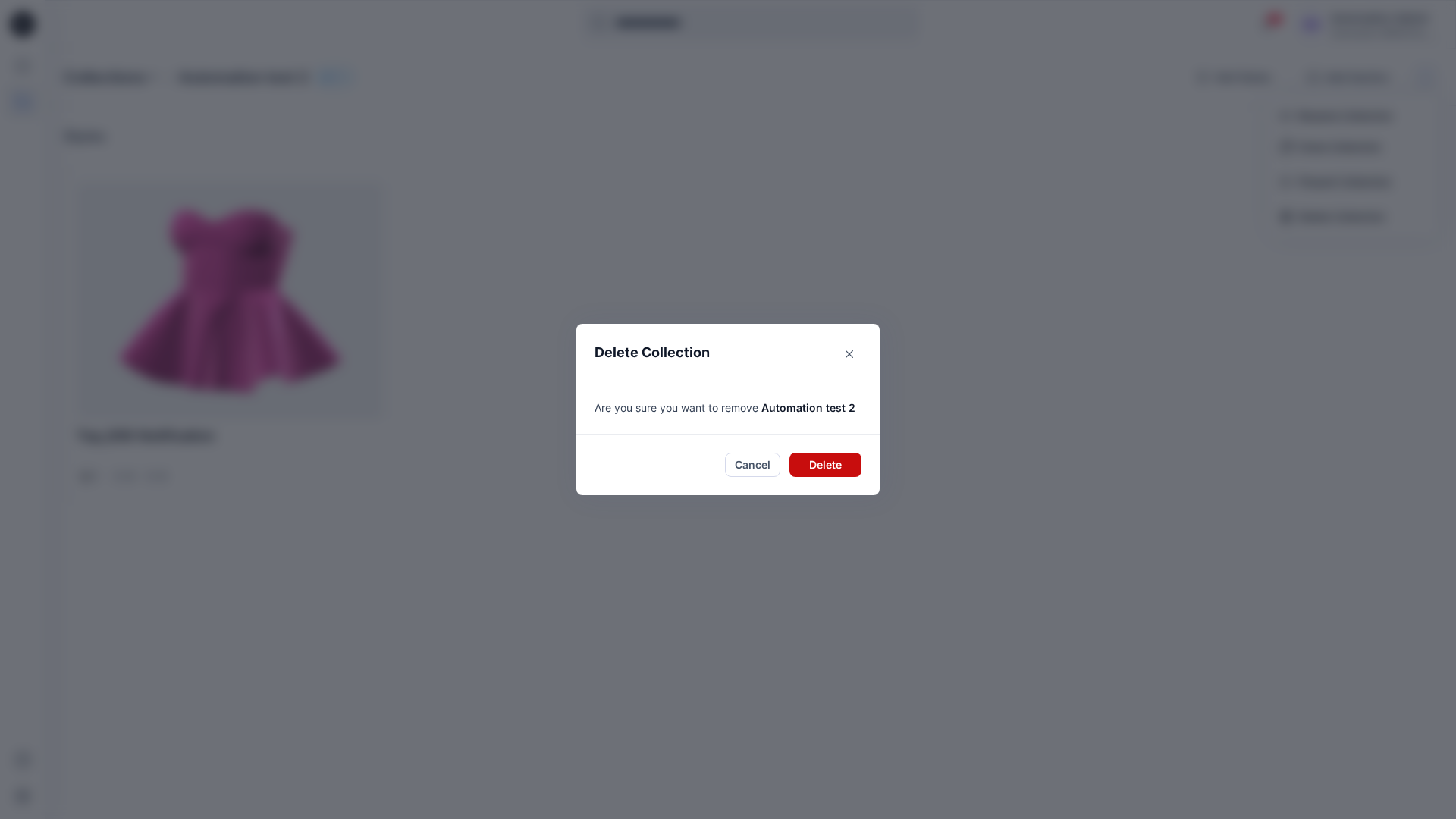
click at [842, 453] on button "Delete" at bounding box center [826, 465] width 72 height 24
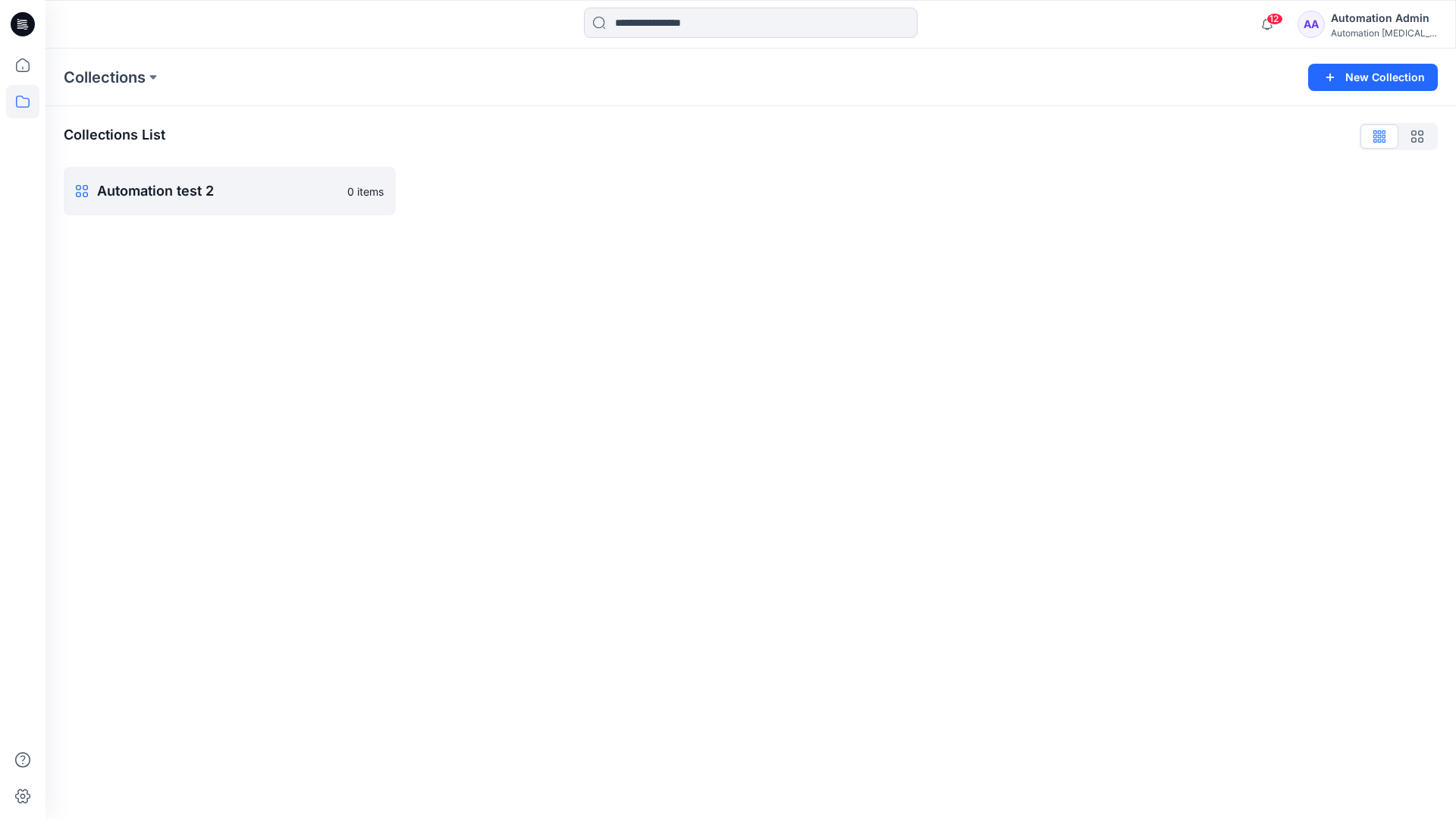
click at [1373, 25] on div "Automation Admin" at bounding box center [1384, 18] width 106 height 18
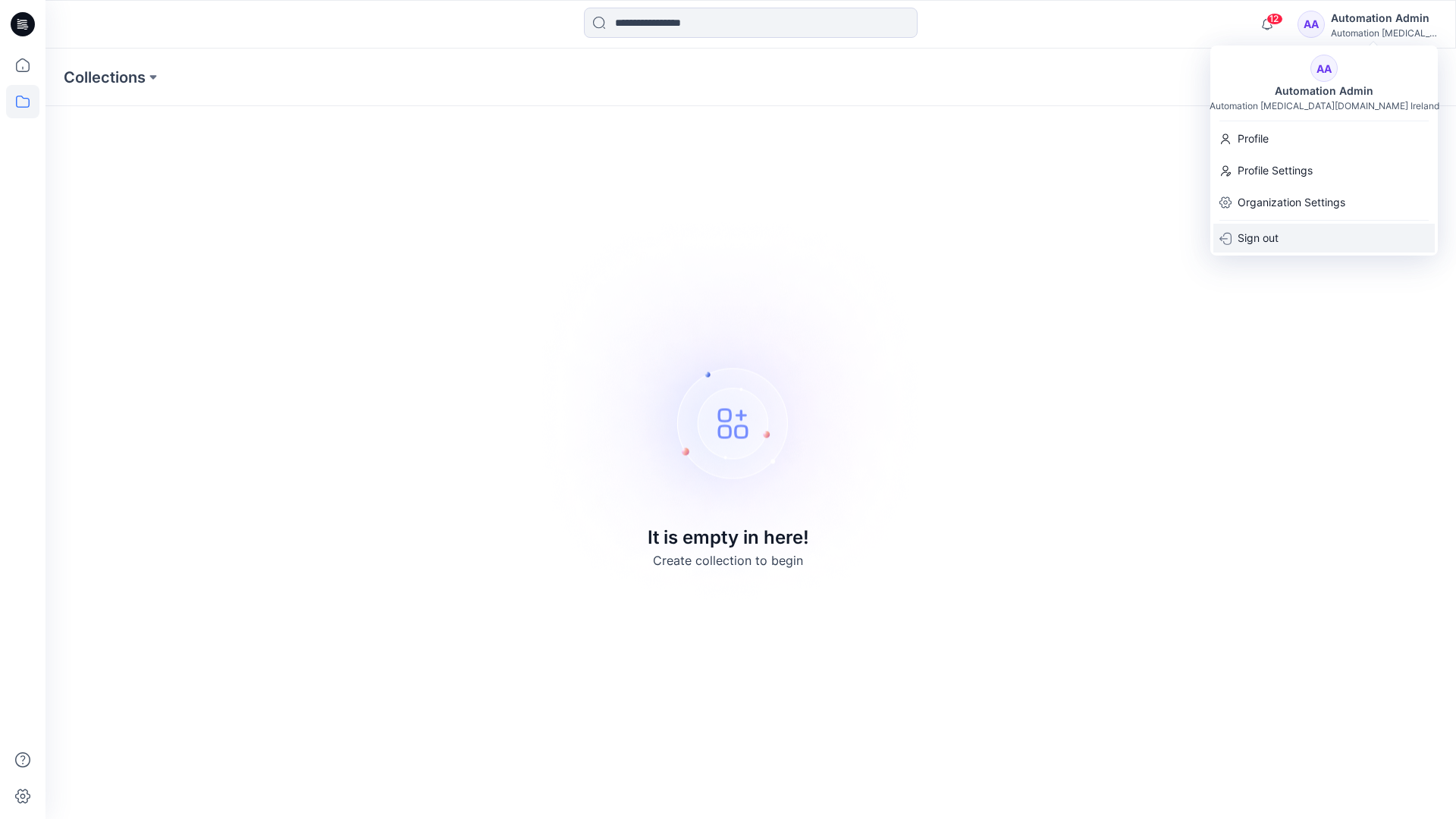
click at [1280, 233] on div "Sign out" at bounding box center [1324, 238] width 221 height 28
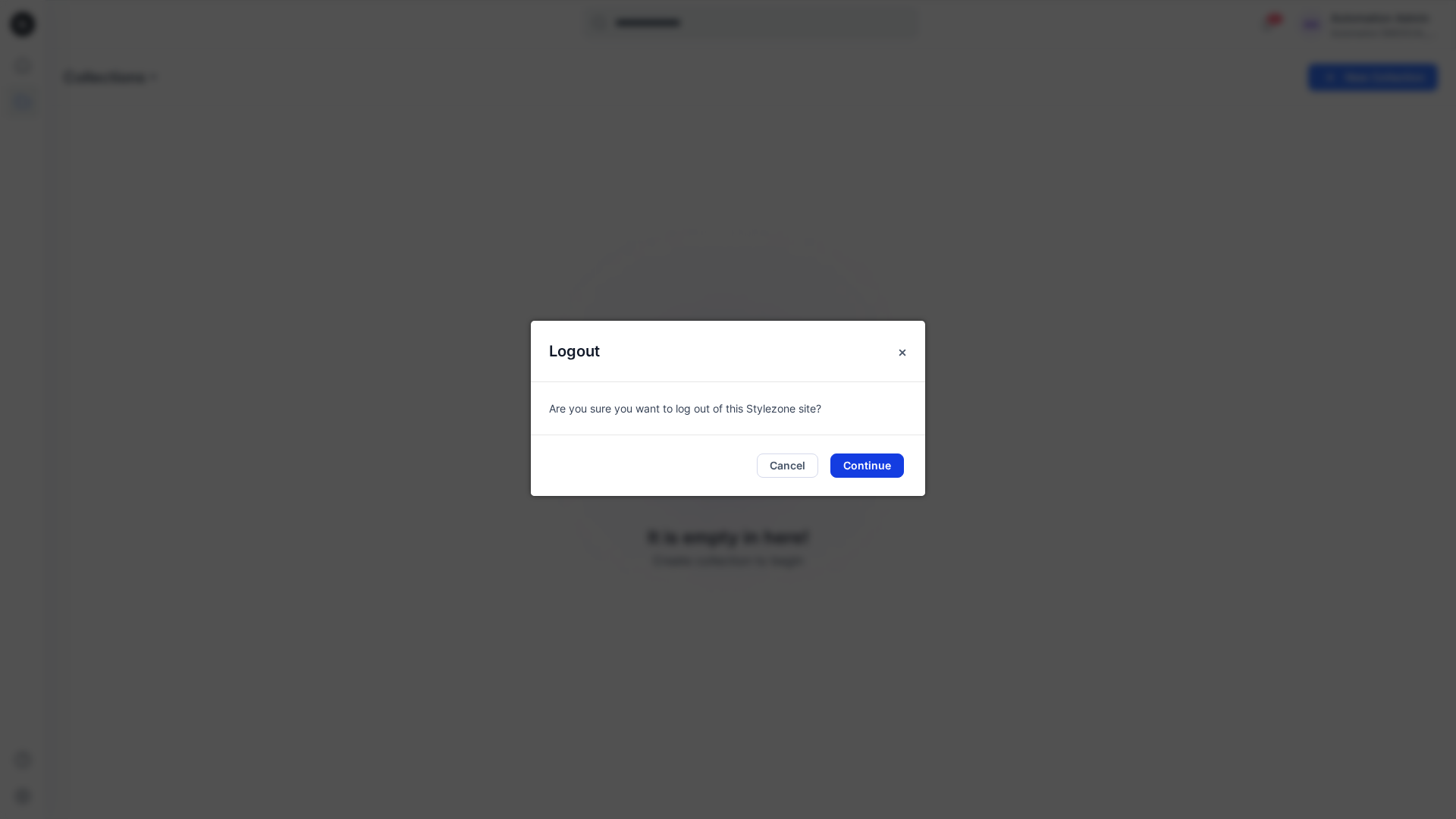
click at [864, 470] on button "Continue" at bounding box center [867, 465] width 73 height 24
